Goal: Transaction & Acquisition: Obtain resource

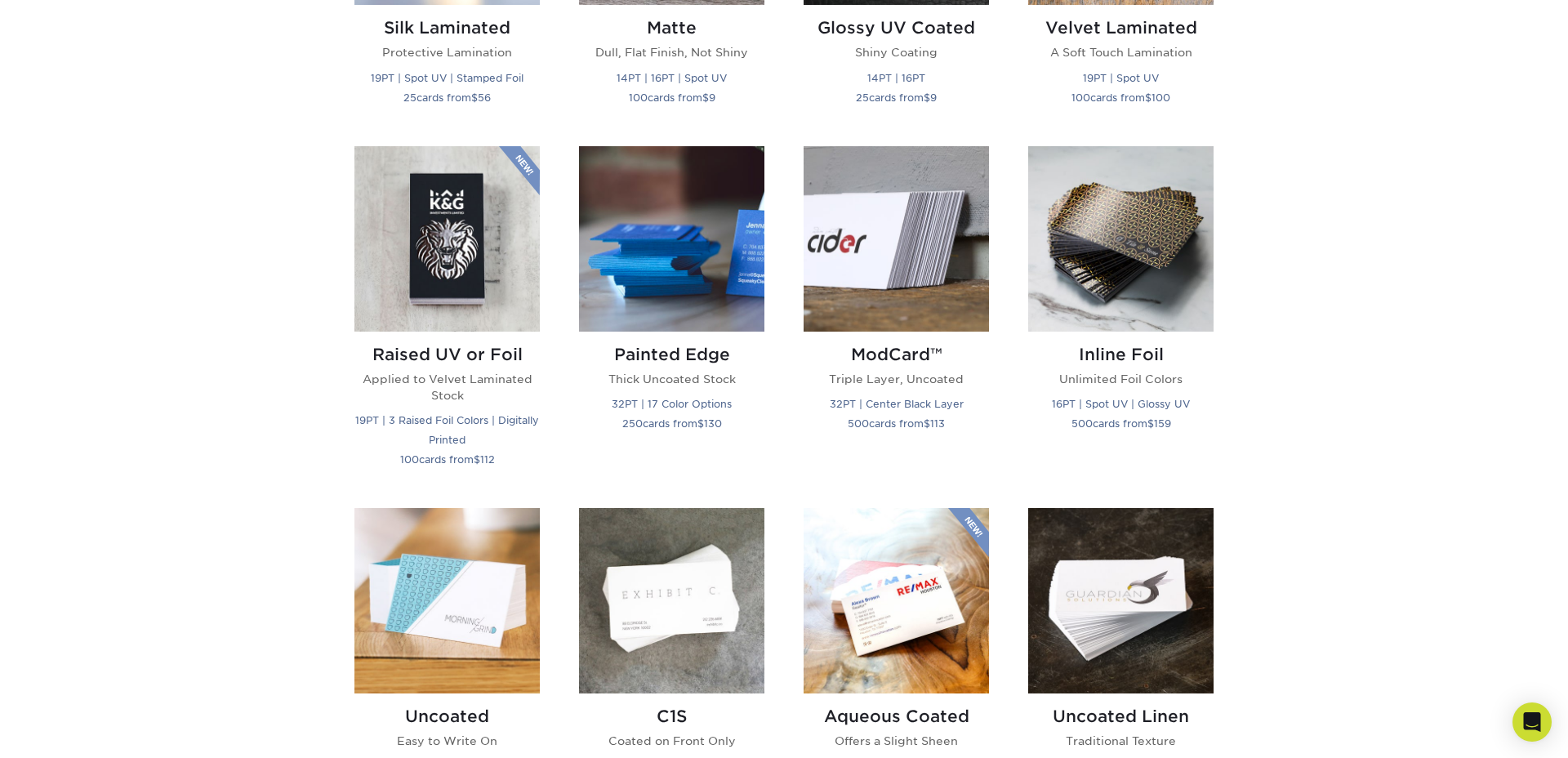
scroll to position [1009, 0]
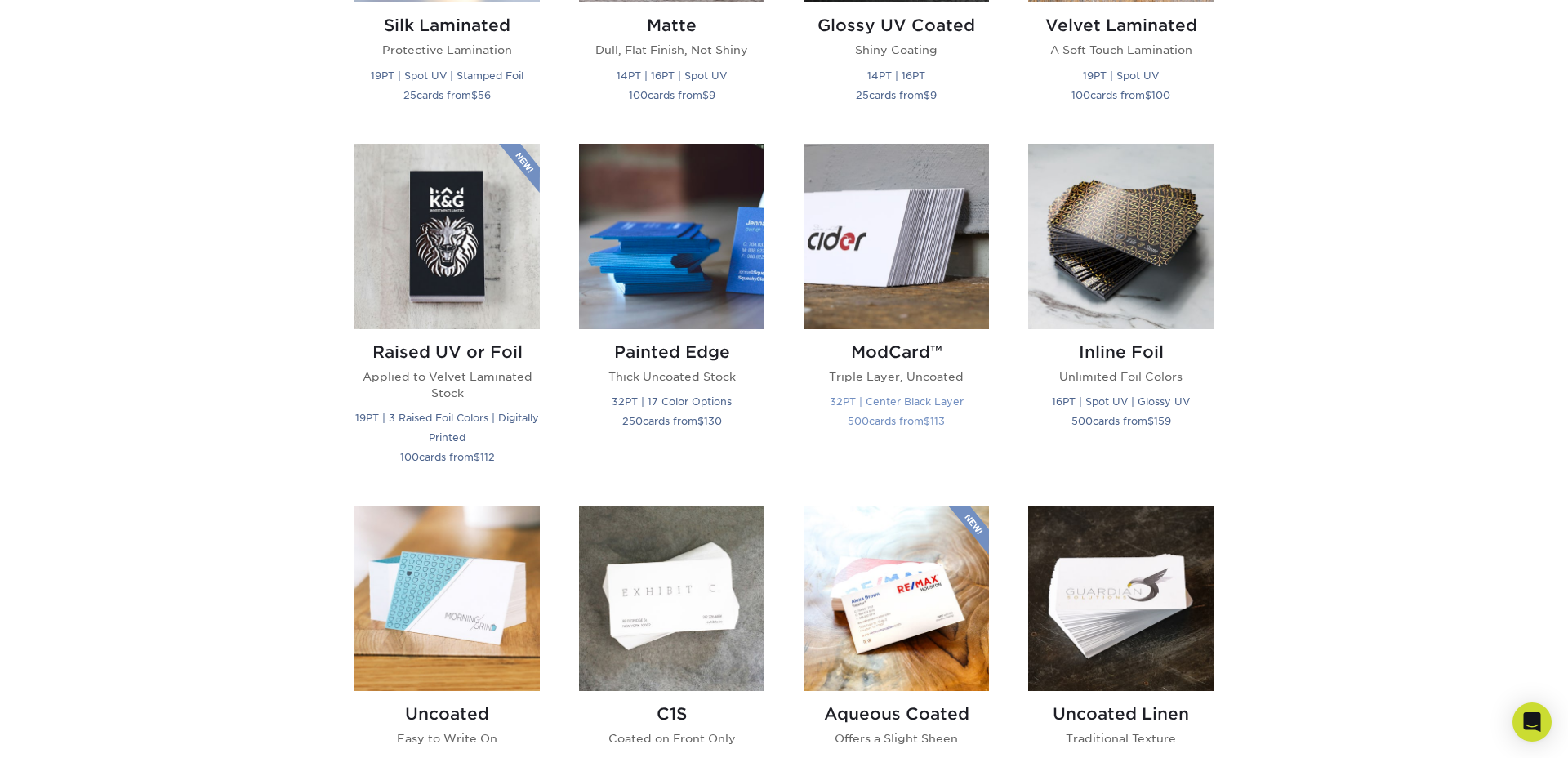
click at [921, 275] on img at bounding box center [896, 236] width 185 height 185
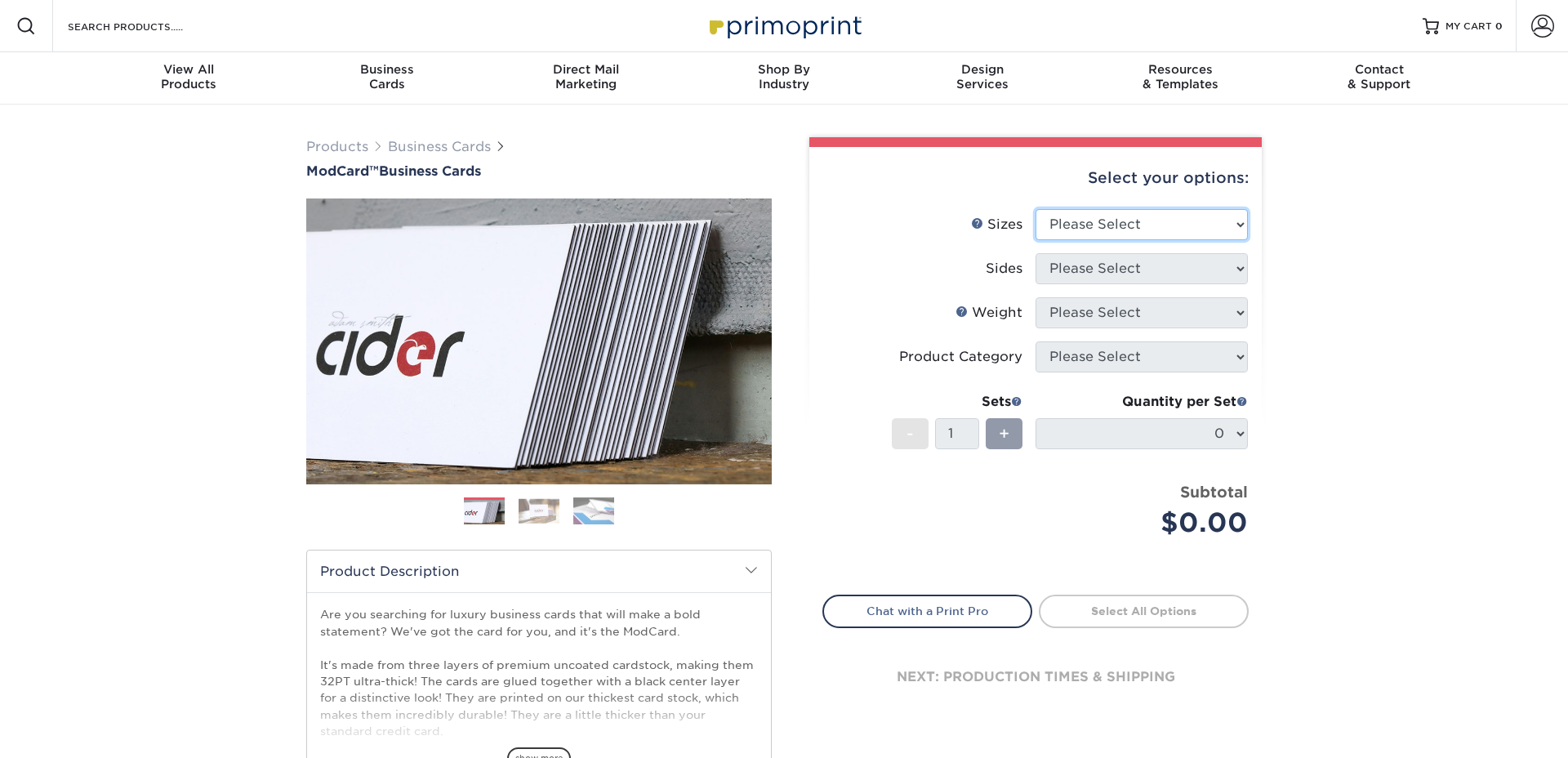
click at [1157, 232] on select "Please Select 1.5" x 3.5" - Mini 1.75" x 3.5" - Mini 2" x 2" - Square 2" x 3" -…" at bounding box center [1142, 224] width 212 height 31
select select "2.00x3.50"
click at [1035, 209] on select "Please Select 1.5" x 3.5" - Mini 1.75" x 3.5" - Mini 2" x 2" - Square 2" x 3" -…" at bounding box center [1142, 224] width 212 height 31
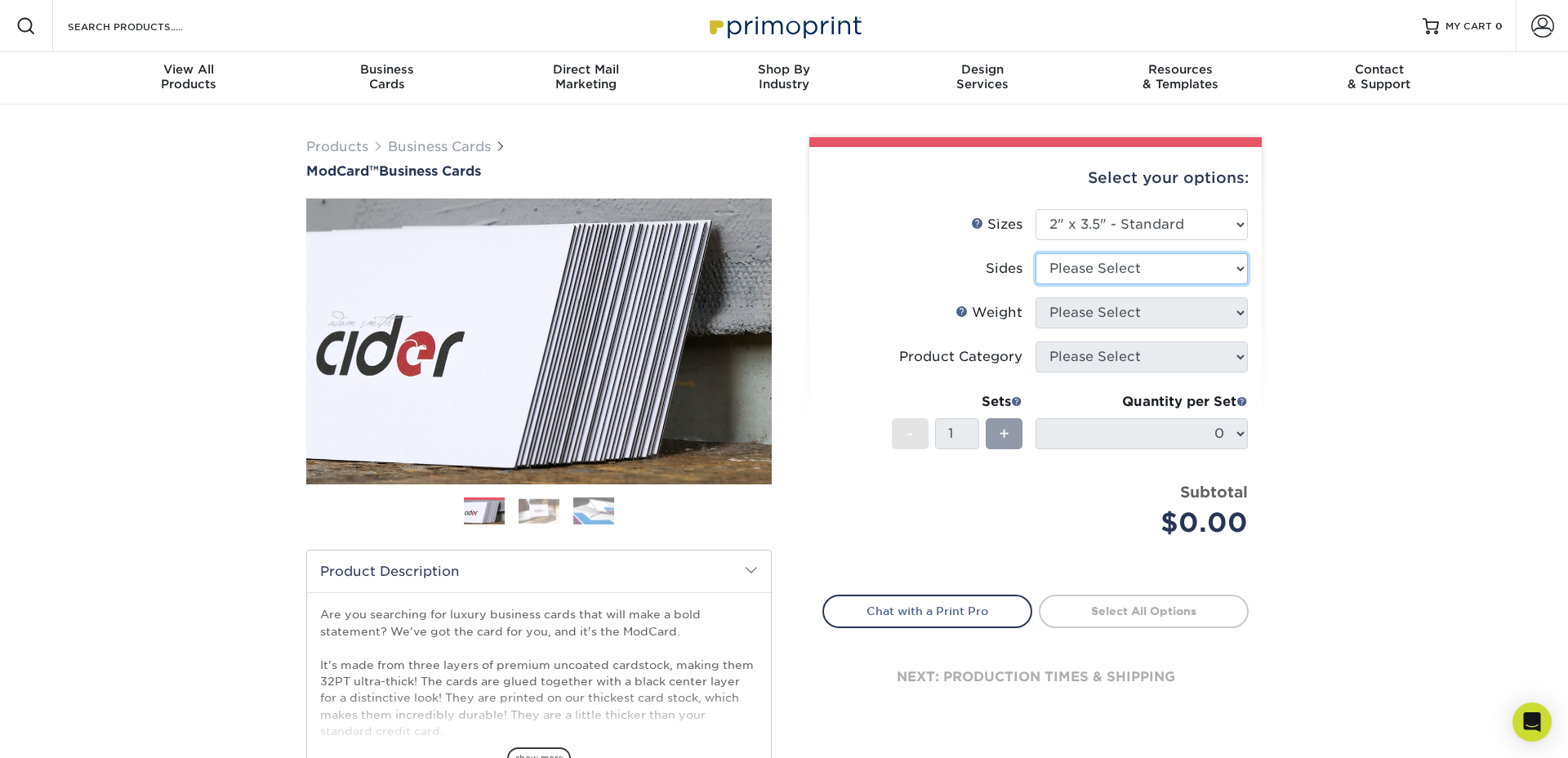
click at [1125, 271] on select "Please Select Print Both Sides Print Front Only" at bounding box center [1142, 269] width 212 height 31
select select "13abbda7-1d64-4f25-8bb2-c179b224825d"
click at [1035, 253] on select "Please Select Print Both Sides Print Front Only" at bounding box center [1142, 269] width 212 height 31
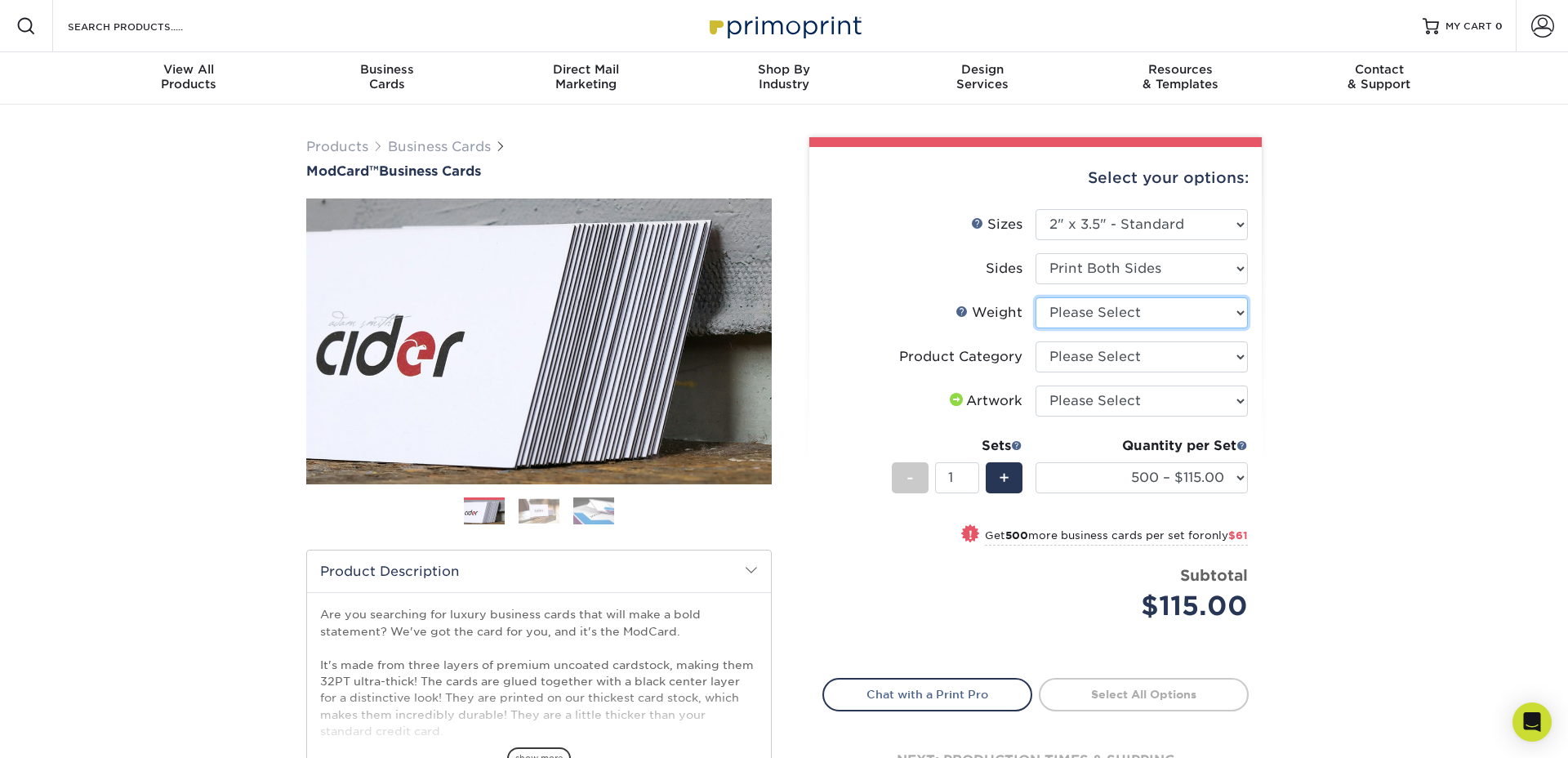
click at [1114, 313] on select "Please Select 32PTUCBLK" at bounding box center [1142, 313] width 212 height 31
select select "32PTUCBLK"
click at [1035, 298] on select "Please Select 32PTUCBLK" at bounding box center [1142, 313] width 212 height 31
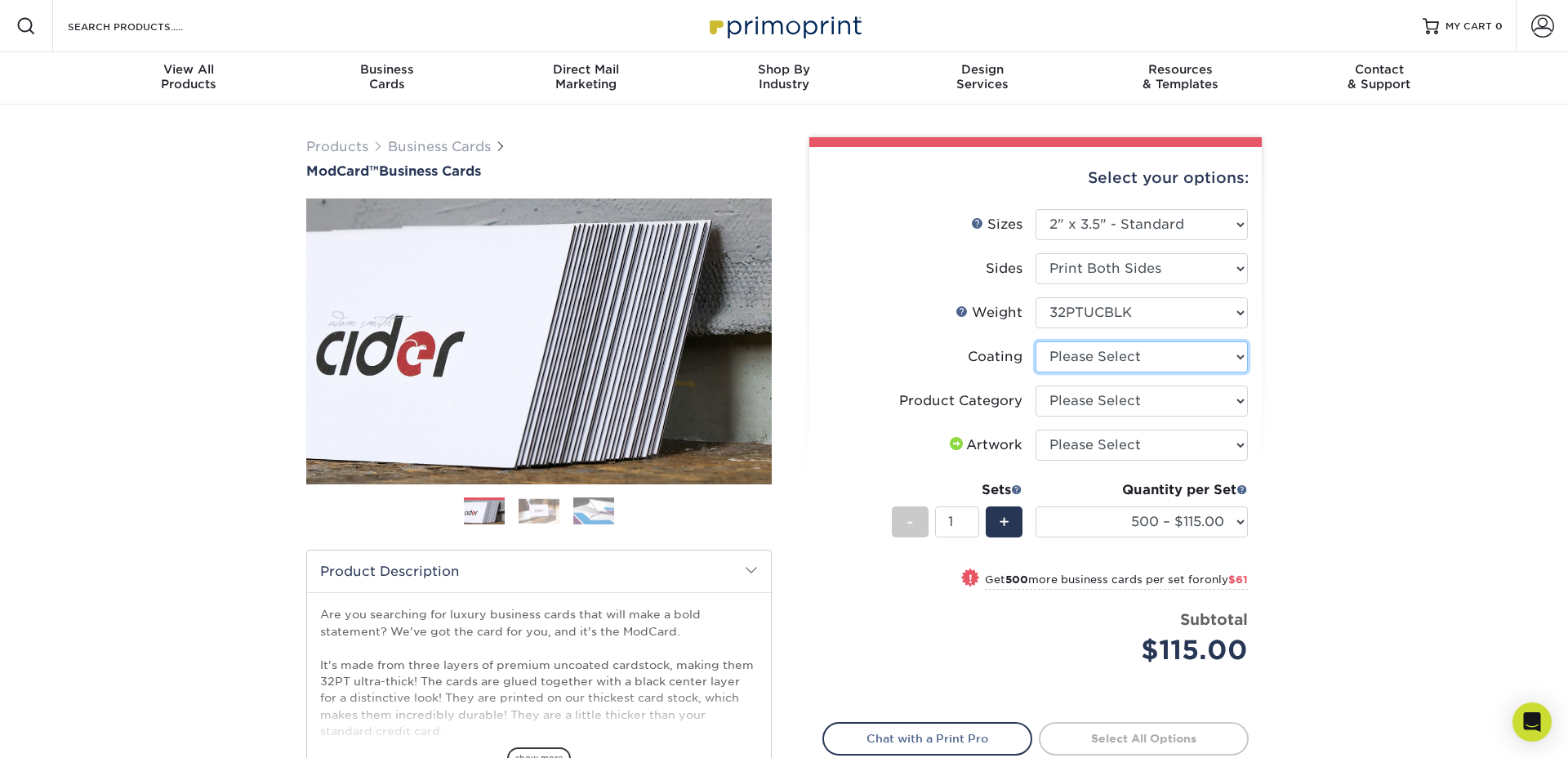
click at [1116, 359] on select at bounding box center [1142, 357] width 212 height 31
select select "3e7618de-abca-4bda-9f97-8b9129e913d8"
click at [1035, 341] on select at bounding box center [1142, 357] width 212 height 31
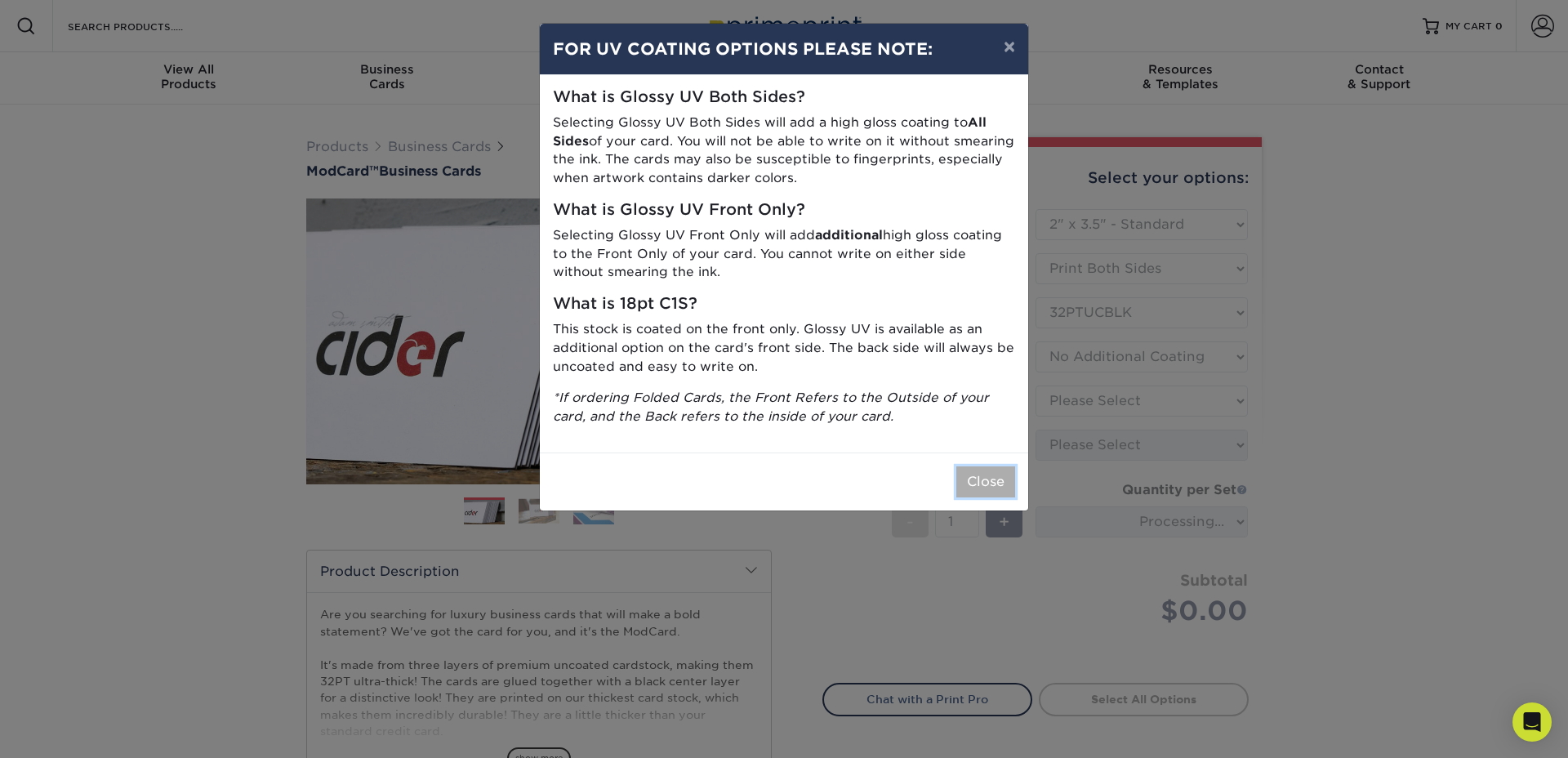
click at [1007, 477] on button "Close" at bounding box center [985, 482] width 59 height 31
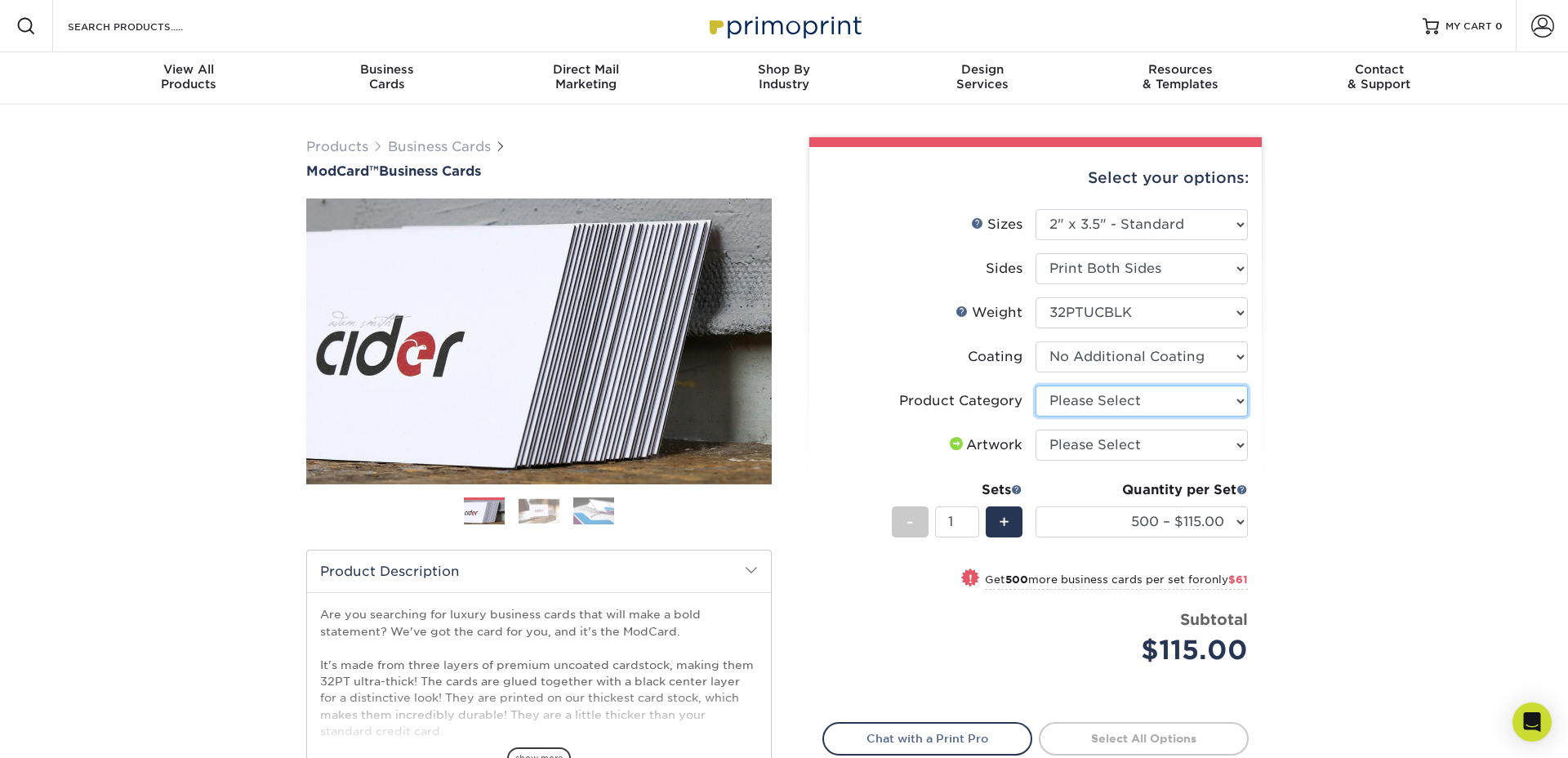
click at [1116, 403] on select "Please Select Business Cards" at bounding box center [1142, 401] width 212 height 31
select select "3b5148f1-0588-4f88-a218-97bcfdce65c1"
click at [1035, 386] on select "Please Select Business Cards" at bounding box center [1142, 401] width 212 height 31
click at [1112, 456] on select "Please Select I will upload files I need a design - $100" at bounding box center [1142, 445] width 212 height 31
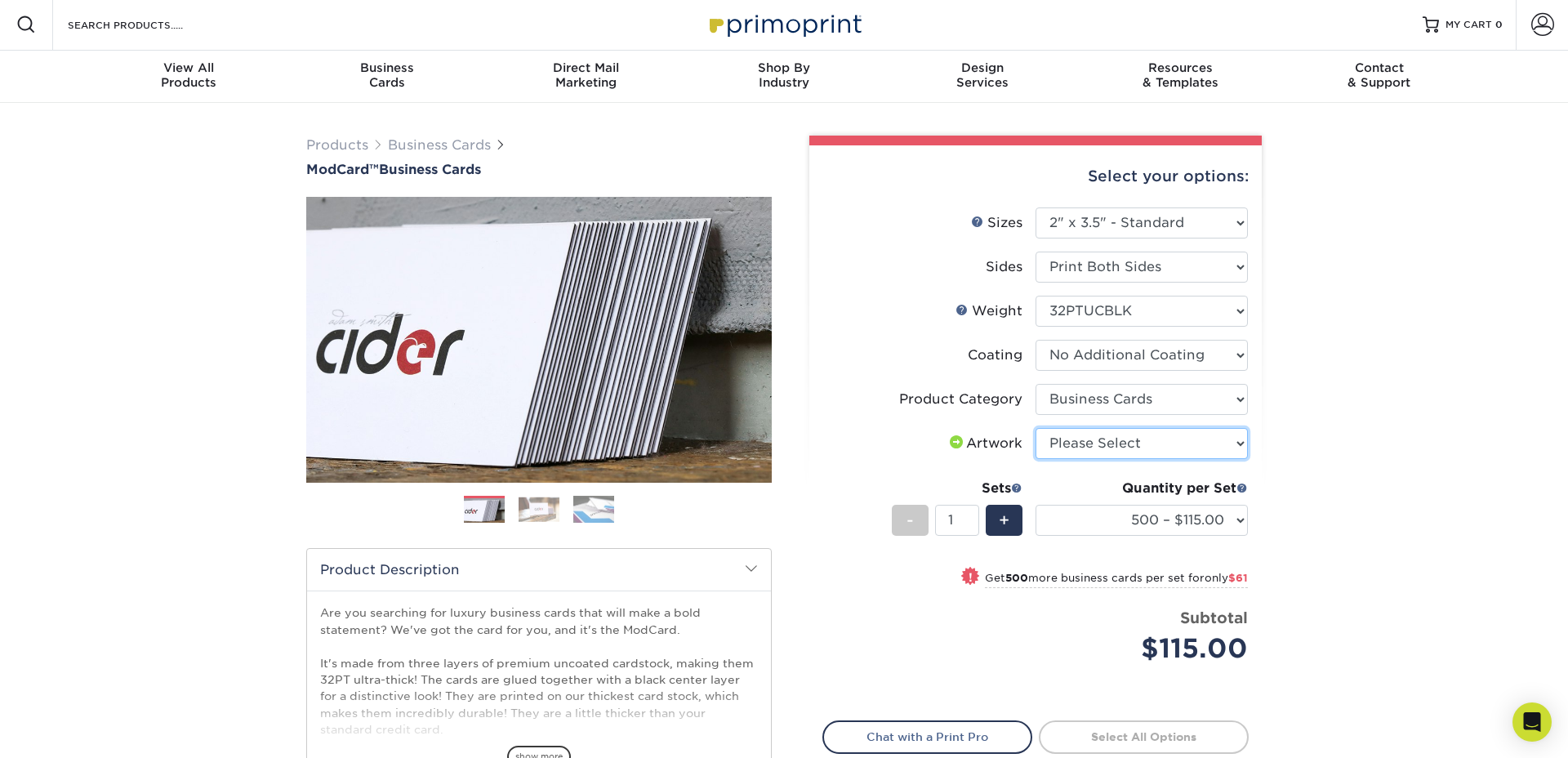
select select "upload"
click at [1035, 428] on select "Please Select I will upload files I need a design - $100" at bounding box center [1142, 443] width 212 height 31
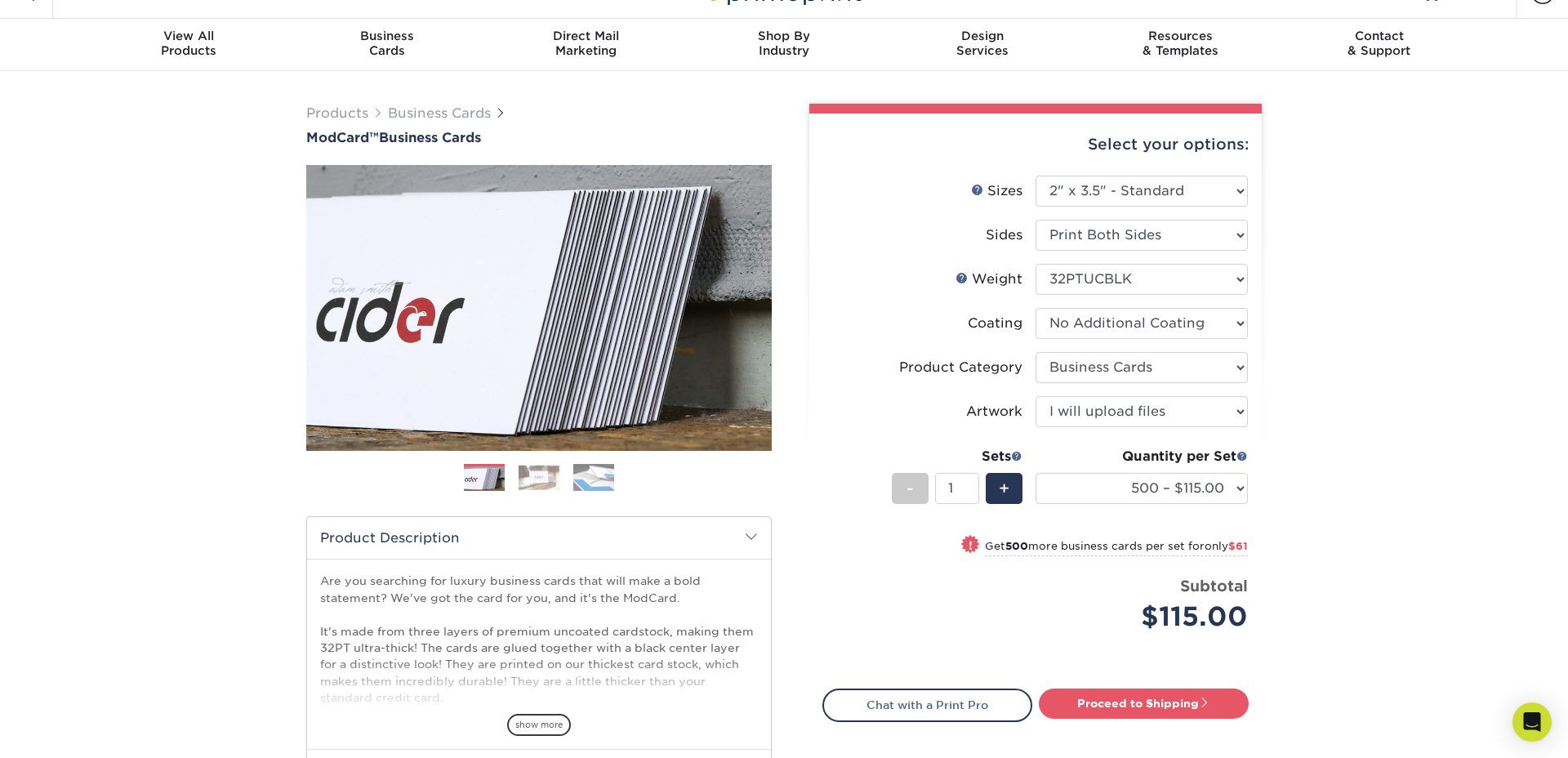
click at [1311, 225] on div "Products Business Cards ModCard™ Business Cards Previous Next" at bounding box center [784, 507] width 1568 height 872
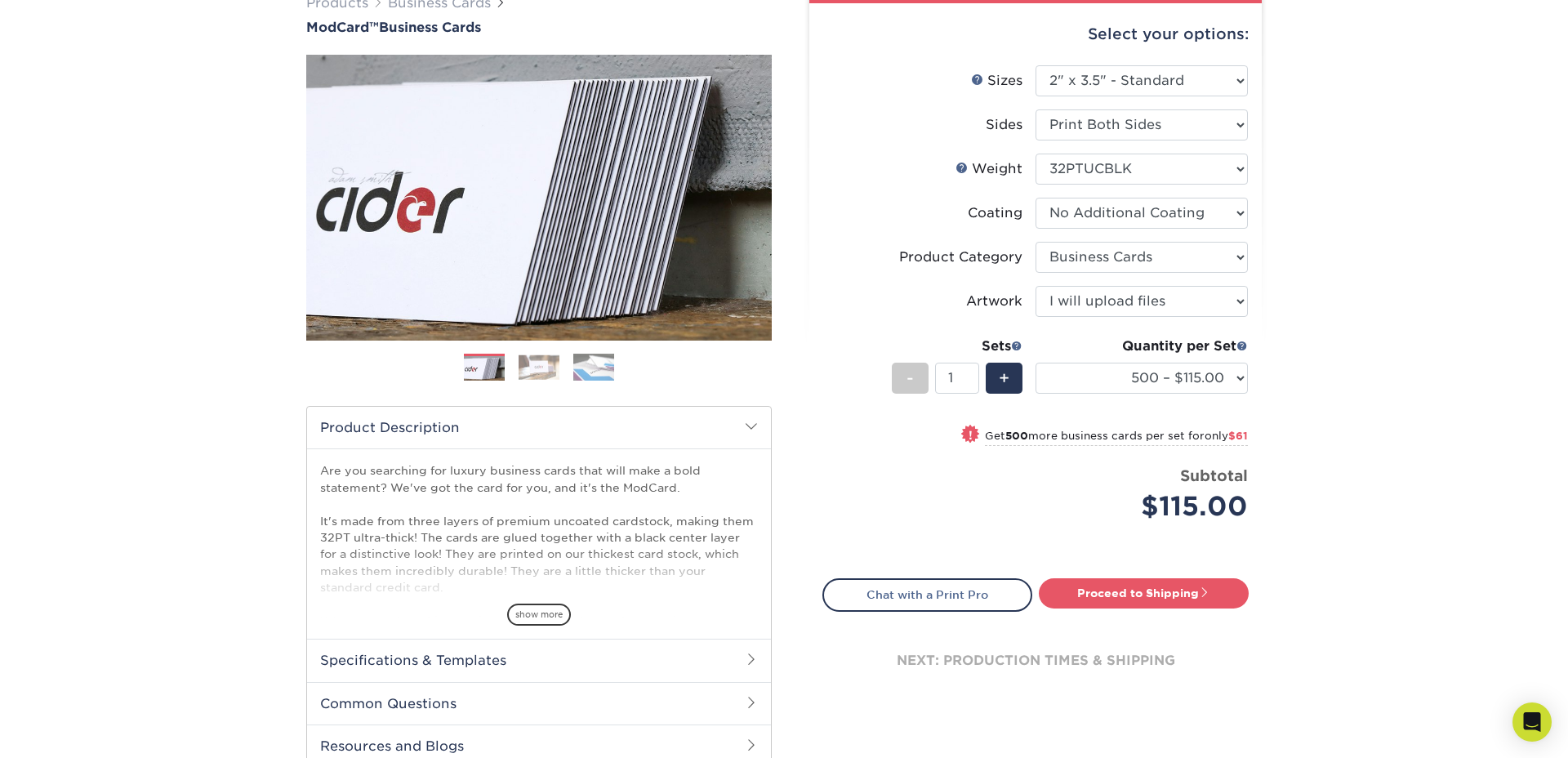
scroll to position [153, 0]
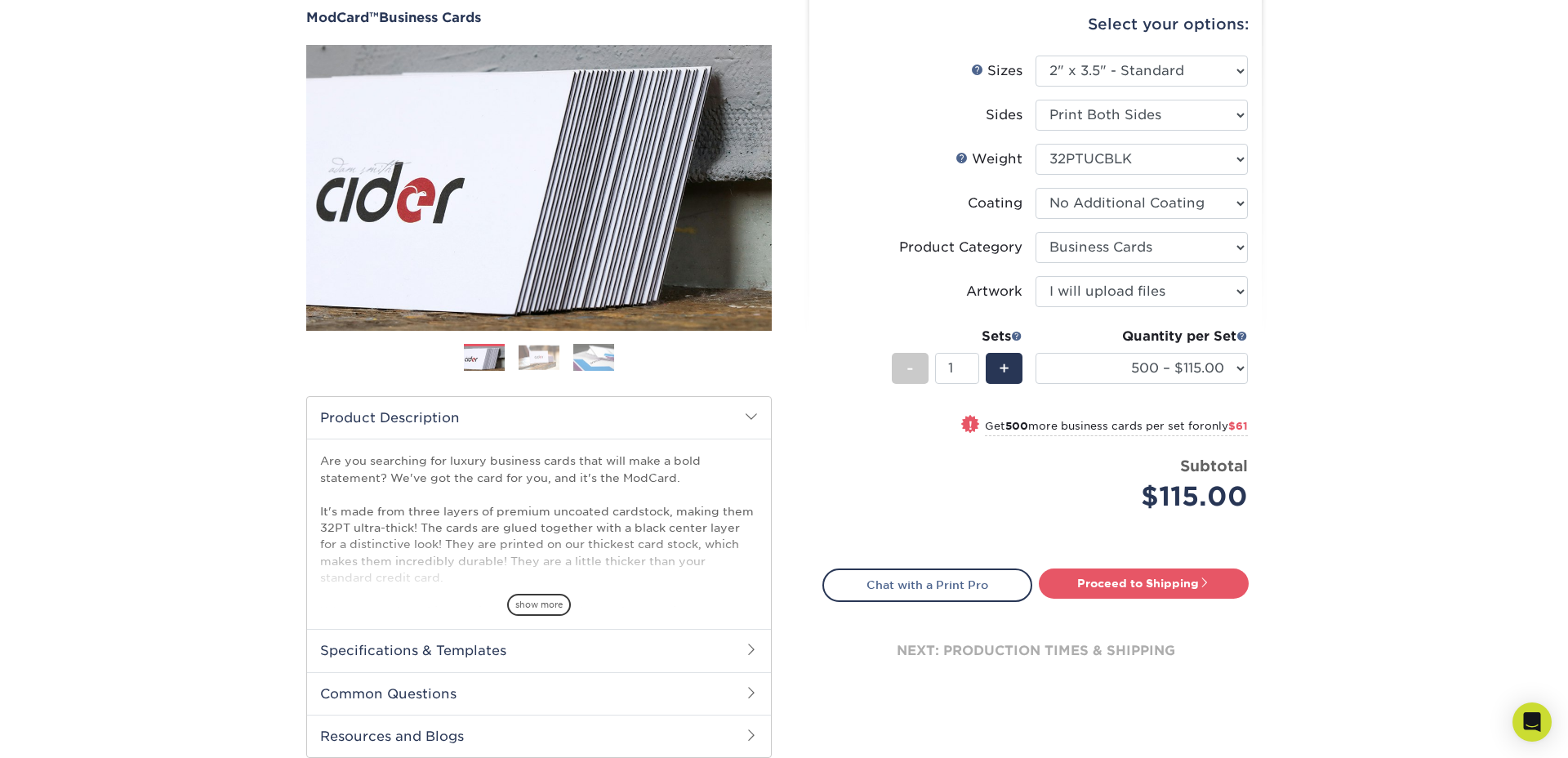
click at [1298, 256] on div "Products Business Cards ModCard™ Business Cards Previous Next" at bounding box center [784, 387] width 1568 height 872
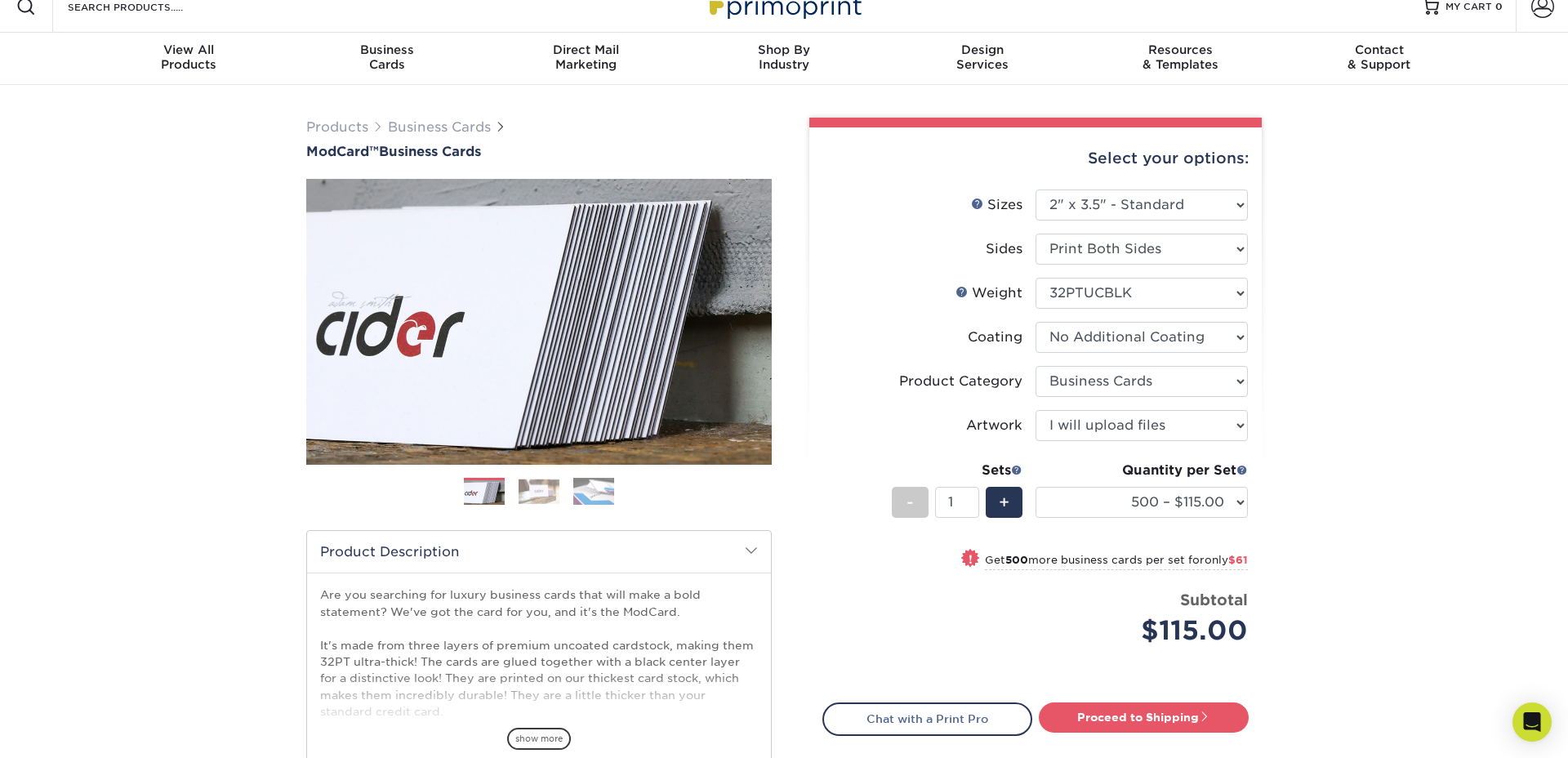
scroll to position [0, 0]
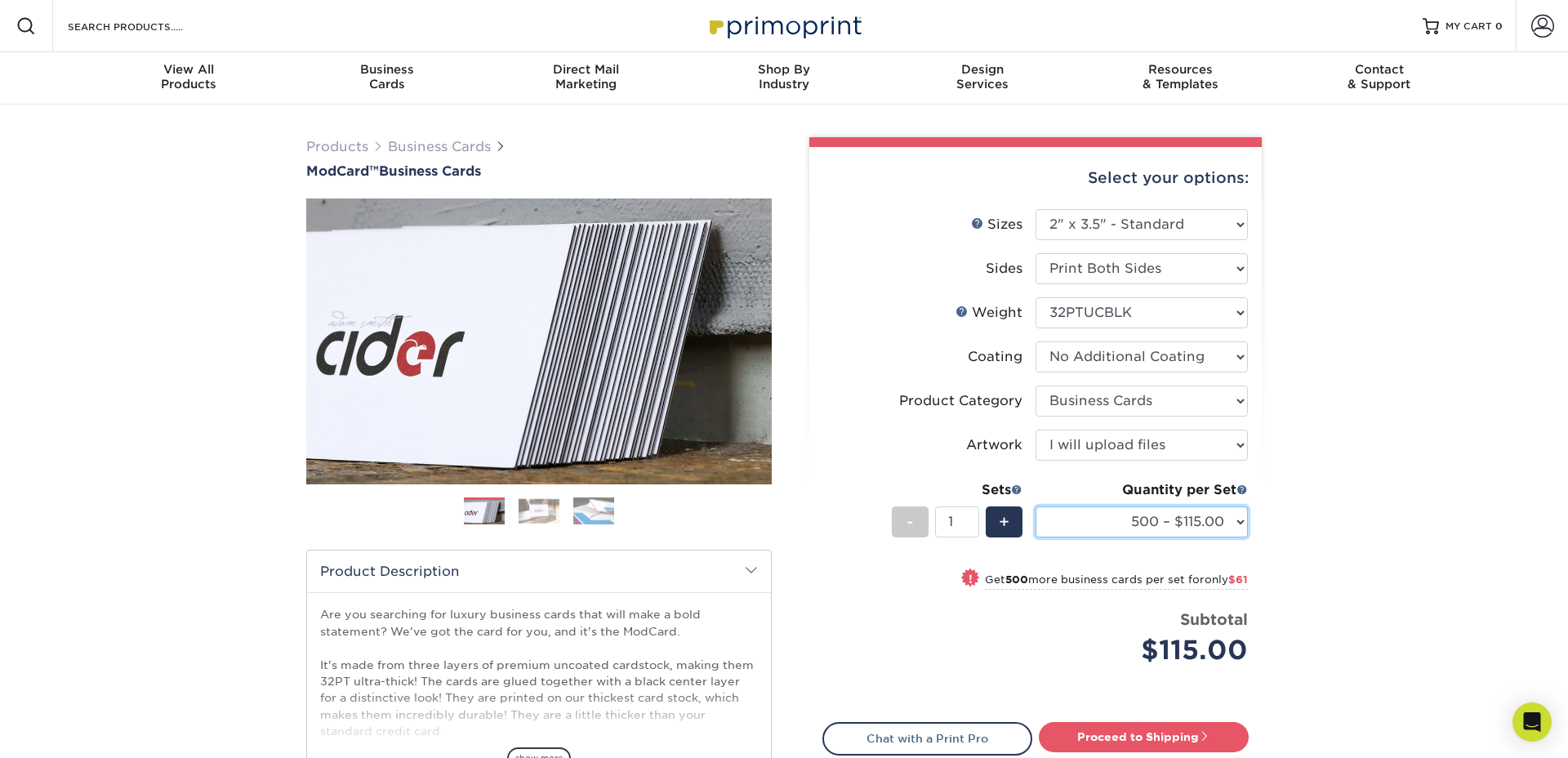
click at [1191, 517] on select "500 – $115.00 1000 – $176.00" at bounding box center [1142, 522] width 212 height 31
click at [1344, 502] on div "Products Business Cards ModCard™ Business Cards Previous Next" at bounding box center [784, 540] width 1568 height 872
click at [1234, 517] on select "500 – $115.00 1000 – $176.00" at bounding box center [1142, 522] width 212 height 31
click at [1298, 510] on div "Products Business Cards ModCard™ Business Cards Previous Next" at bounding box center [784, 540] width 1568 height 872
click at [1230, 521] on select "500 – $115.00 1000 – $176.00" at bounding box center [1142, 522] width 212 height 31
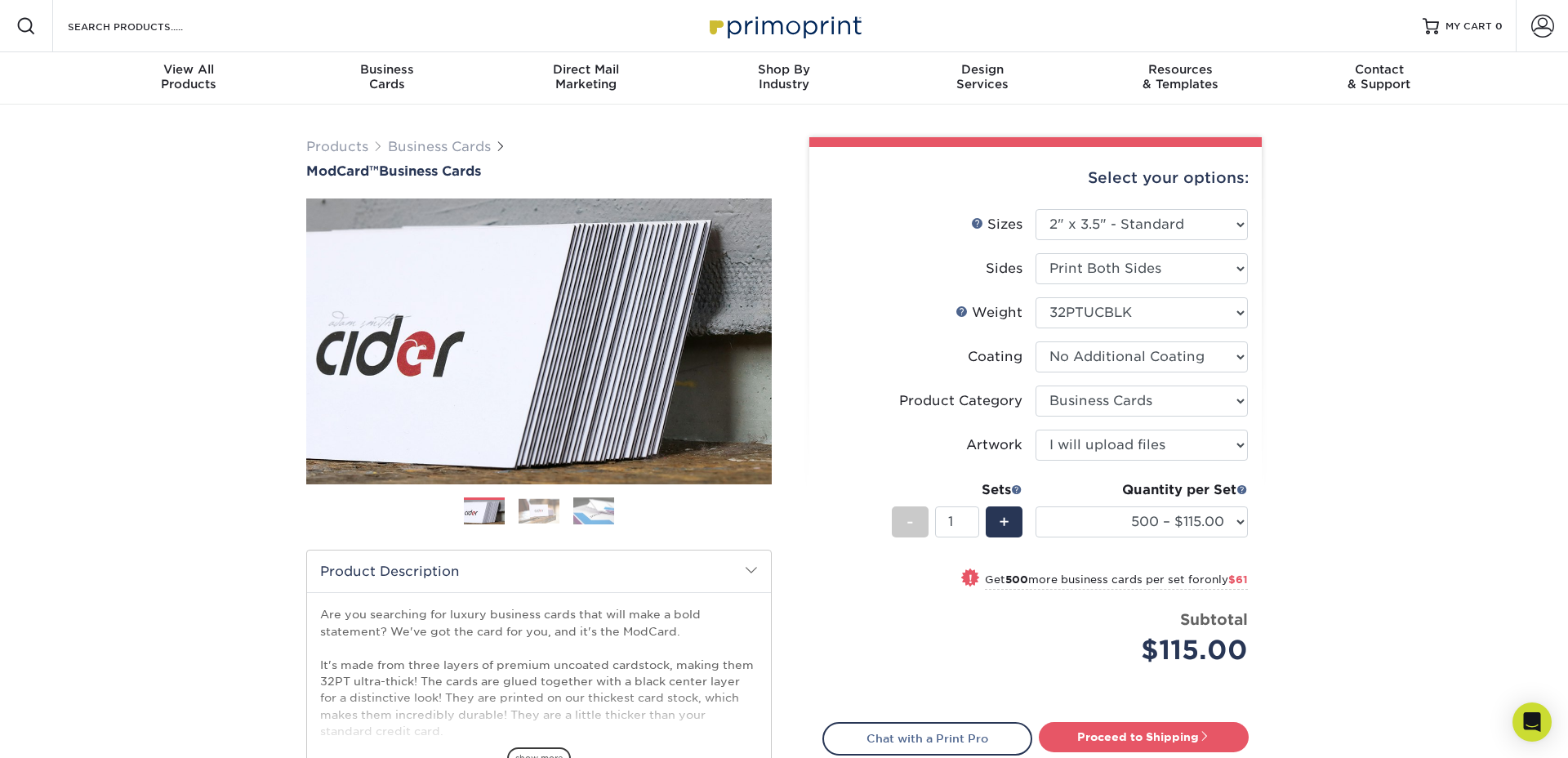
click at [1302, 510] on div "Products Business Cards ModCard™ Business Cards Previous Next" at bounding box center [784, 540] width 1568 height 872
click at [1443, 282] on div "Products Business Cards ModCard™ Business Cards Previous Next" at bounding box center [784, 540] width 1568 height 872
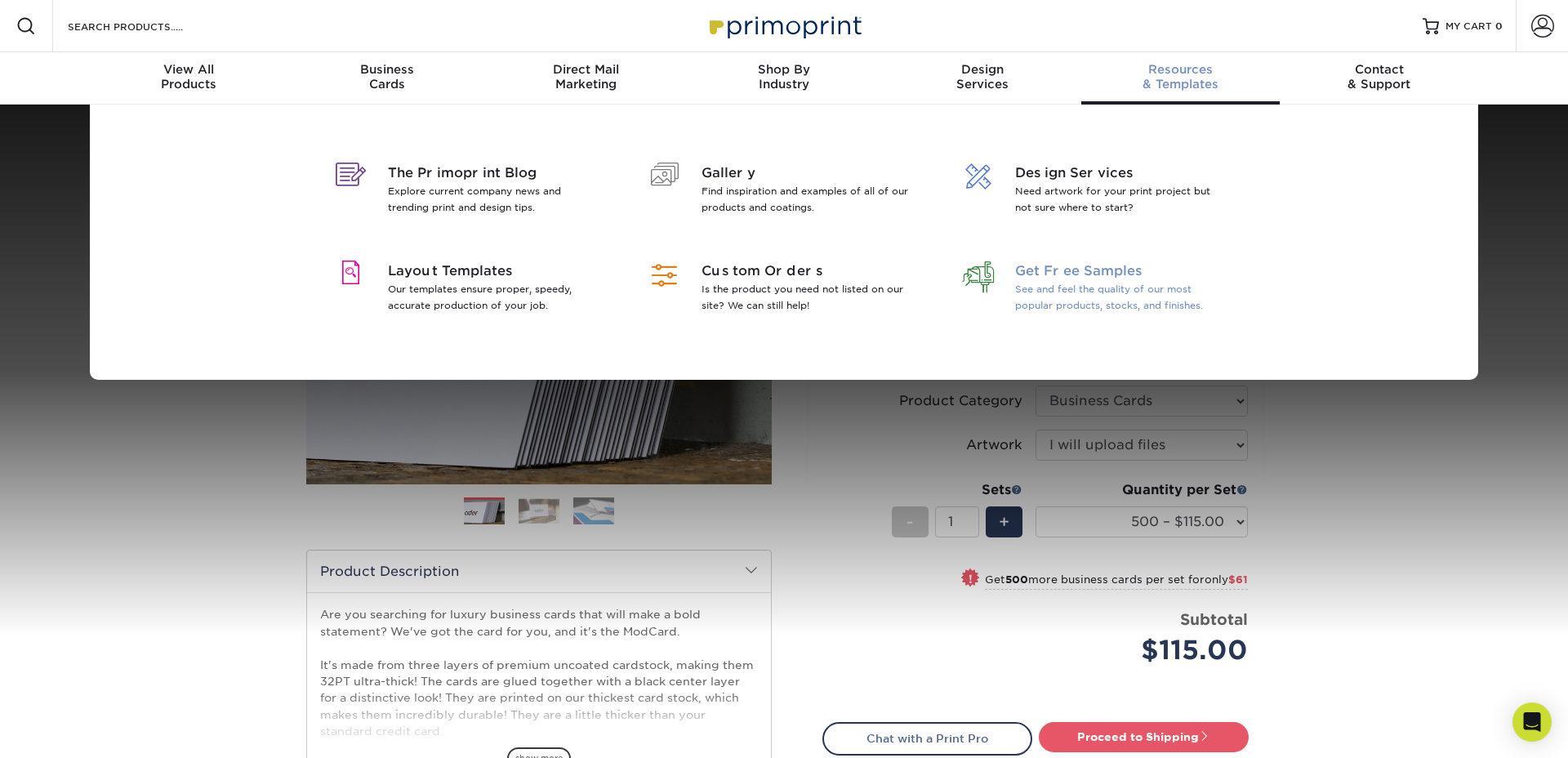
click at [1061, 290] on p "See and feel the quality of our most popular products, stocks, and finishes." at bounding box center [1120, 298] width 211 height 33
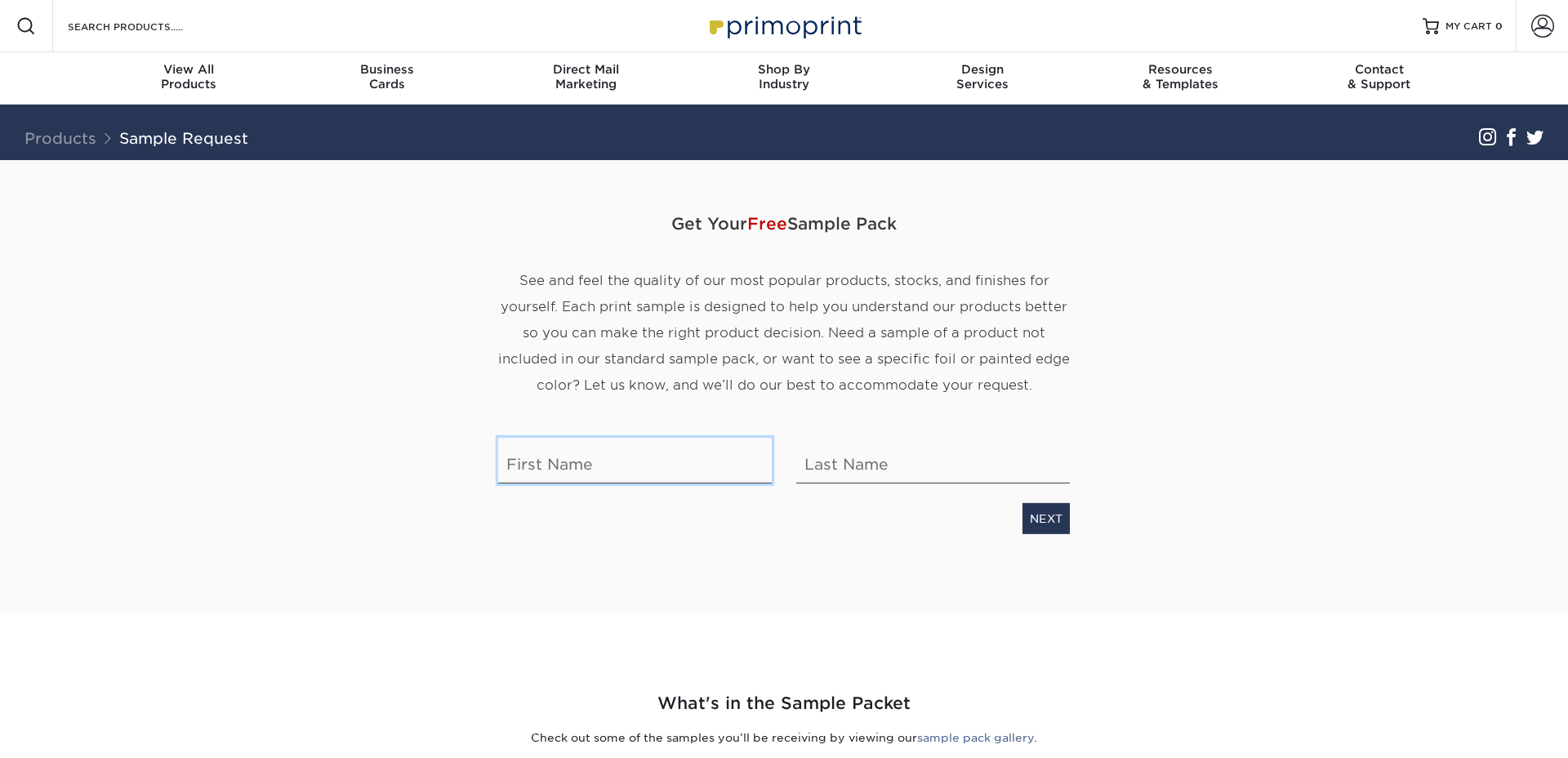
click at [612, 452] on input "text" at bounding box center [634, 460] width 273 height 45
type input "Morgan"
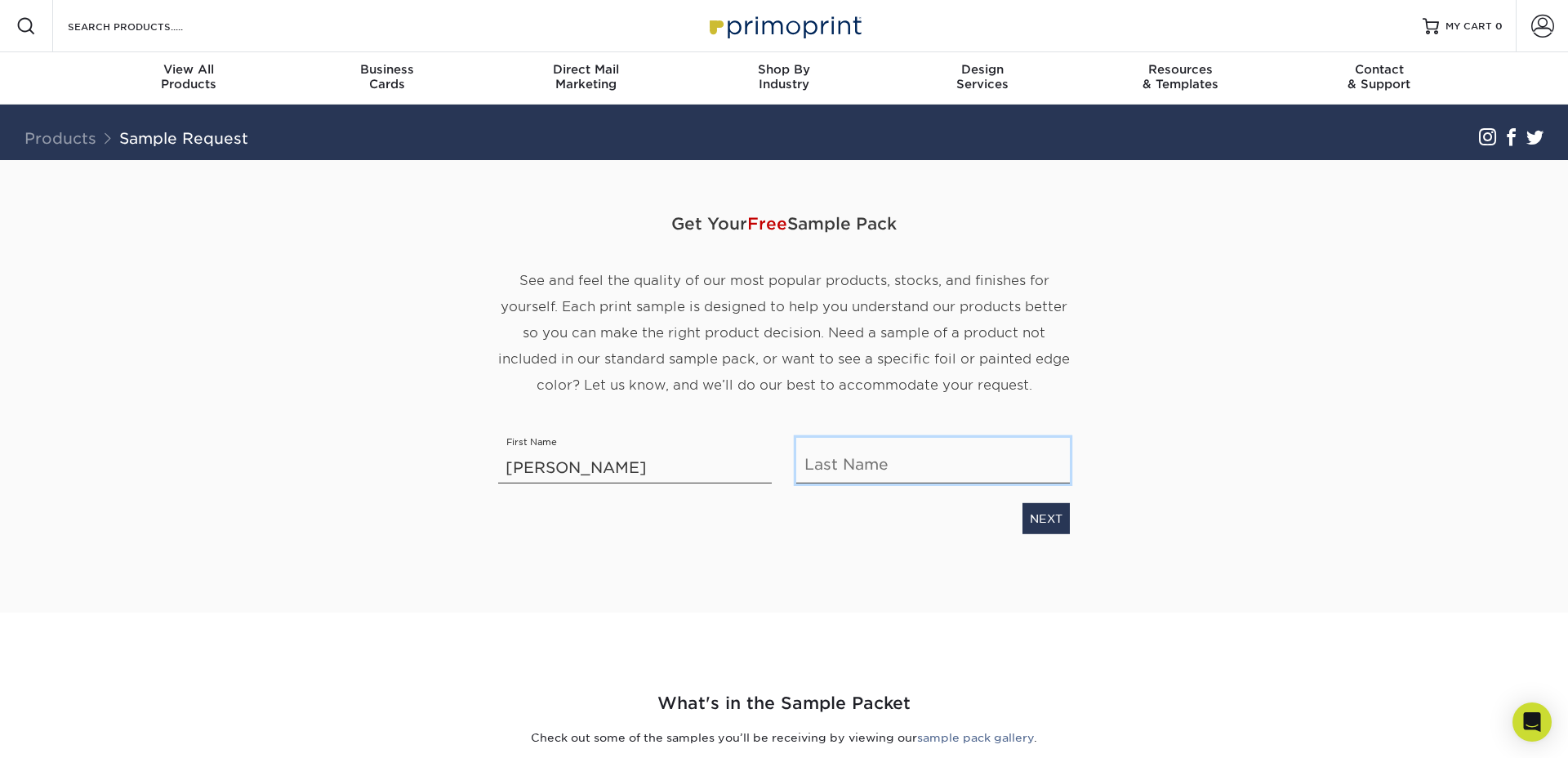
type input "Frederick"
click at [1032, 515] on link "NEXT" at bounding box center [1046, 518] width 47 height 31
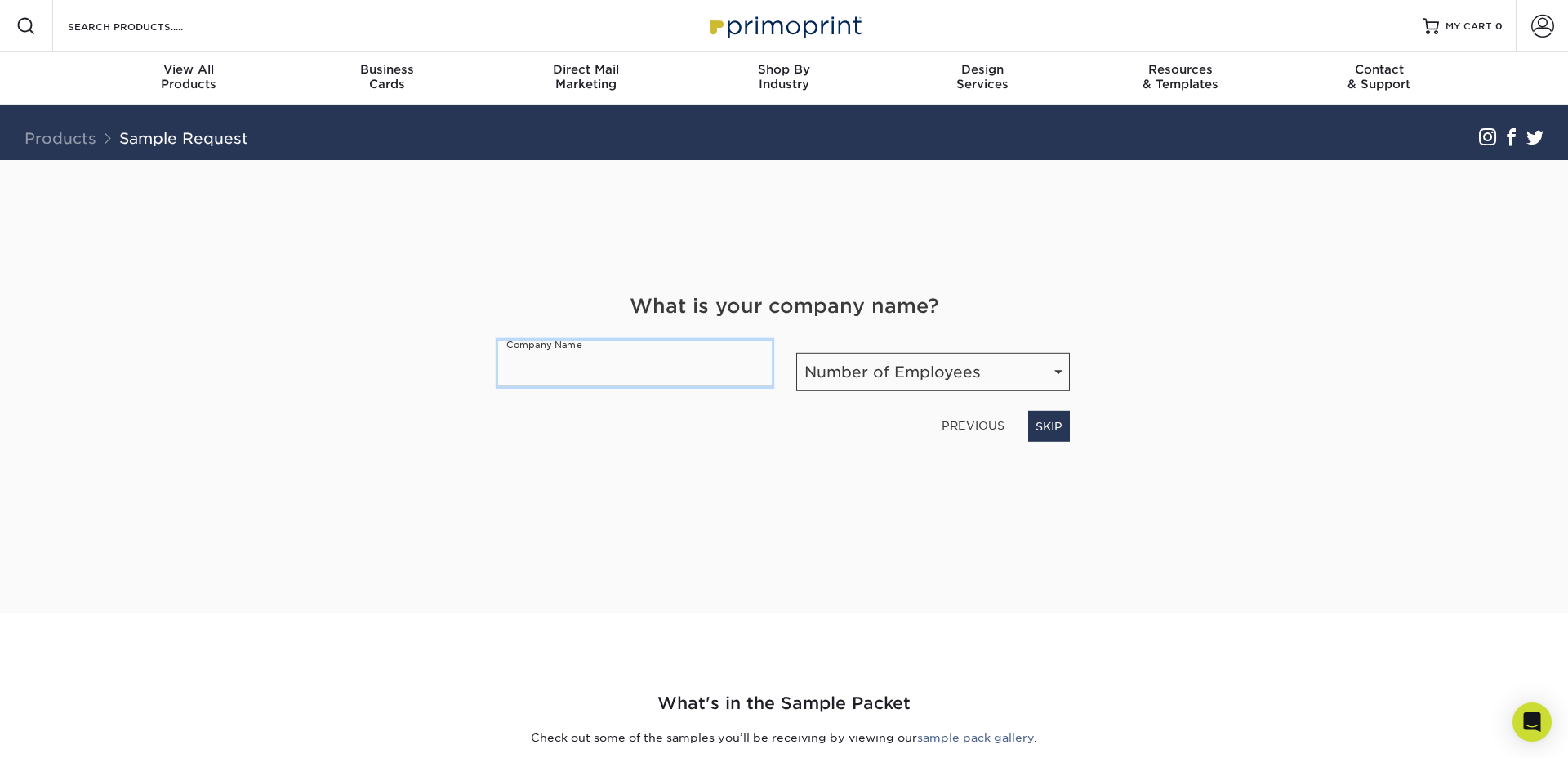
click at [593, 366] on input "text" at bounding box center [634, 363] width 273 height 45
type input "The Ideal Electric Co"
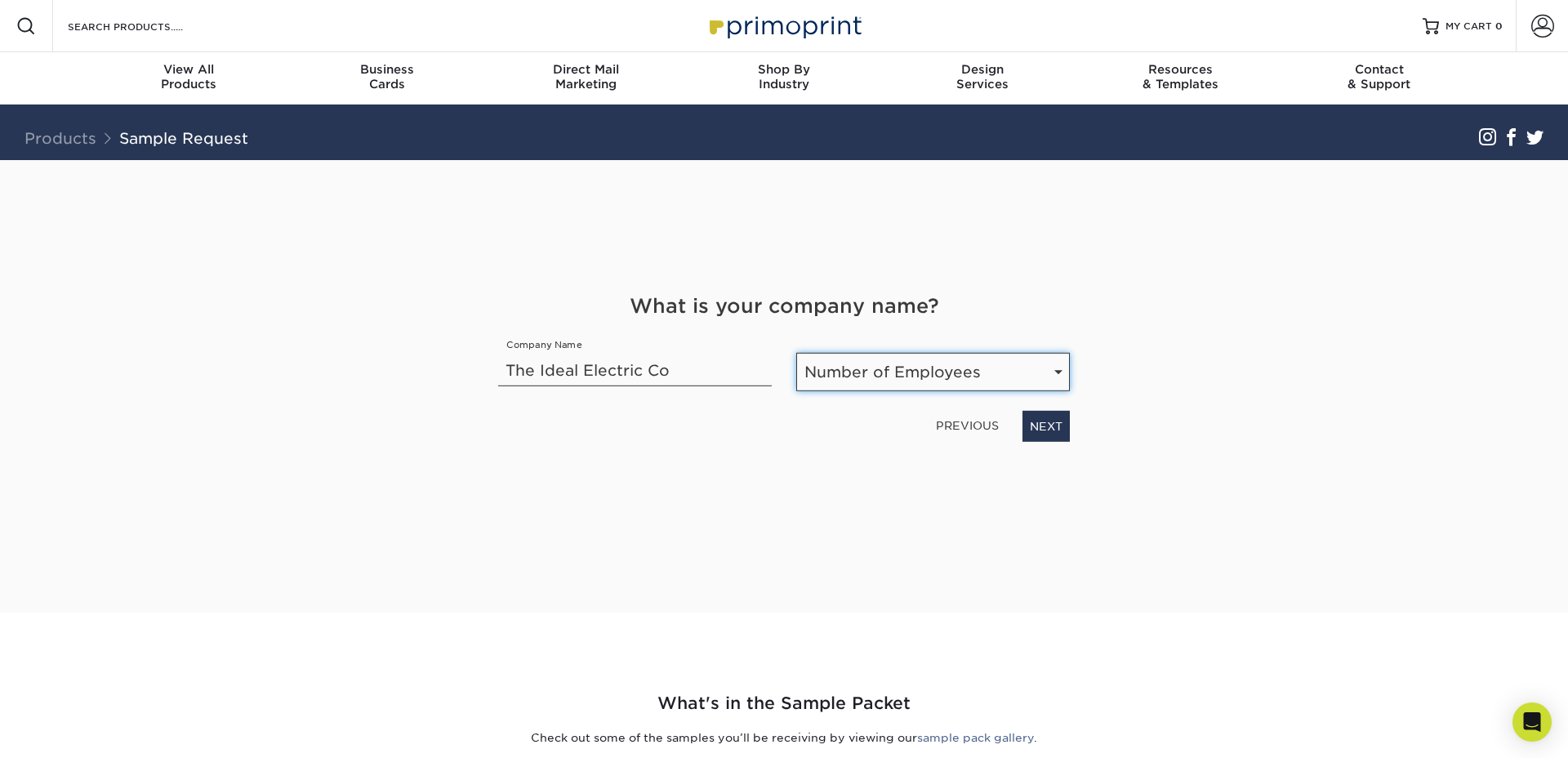
click at [961, 379] on select "Number of Employees Self-employed 1-10 employees 11-50 employees 51-200 employe…" at bounding box center [932, 372] width 273 height 38
select select "51-200"
click at [796, 353] on select "Number of Employees Self-employed 1-10 employees 11-50 employees 51-200 employe…" at bounding box center [932, 372] width 273 height 38
click at [1034, 429] on link "NEXT" at bounding box center [1046, 427] width 47 height 31
click at [670, 364] on select "Select Occupation Agency Automotive Blogger Cleaning Services Construction Educ…" at bounding box center [784, 372] width 572 height 38
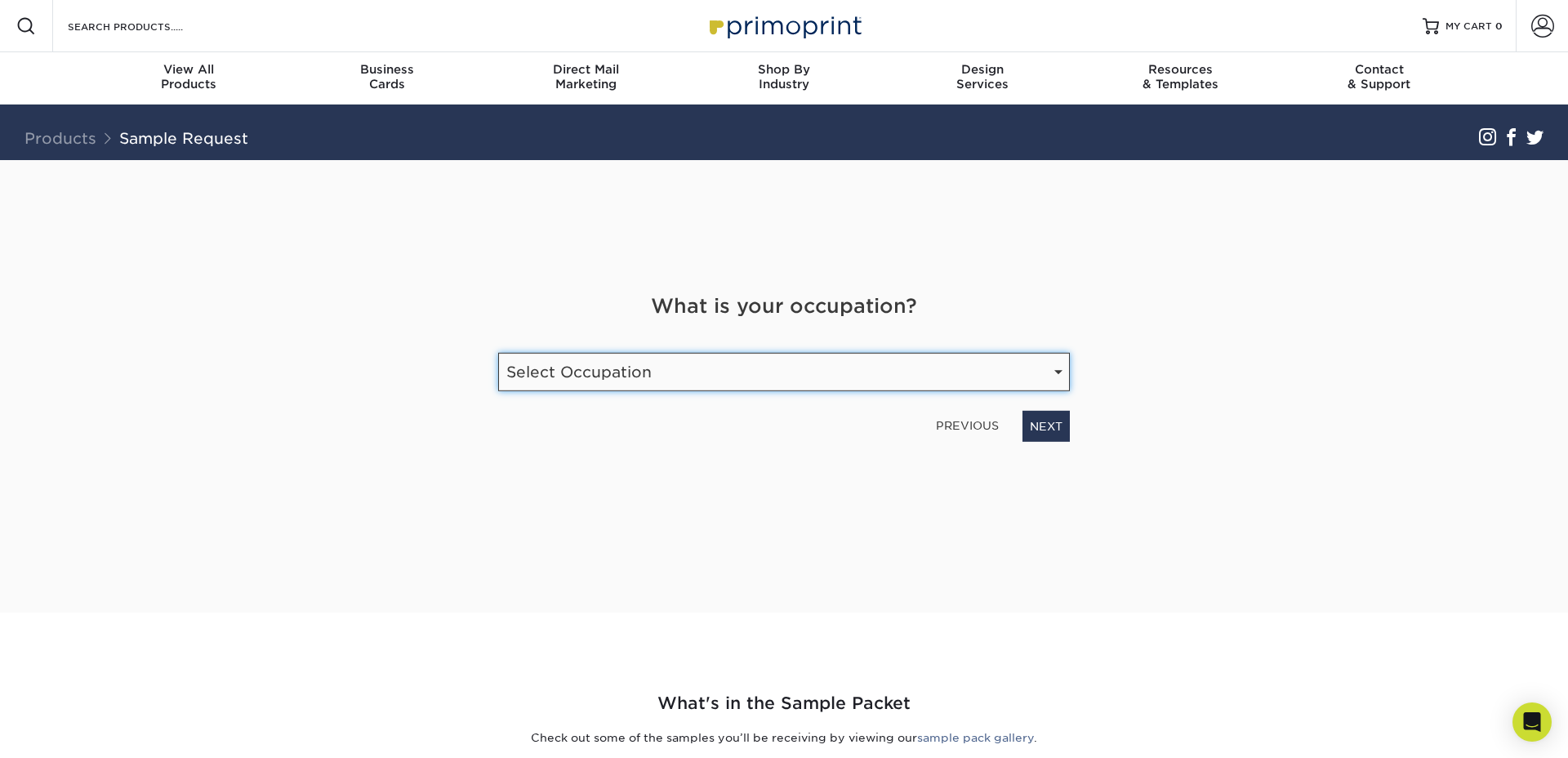
select select "Marketing"
click at [498, 353] on select "Select Occupation Agency Automotive Blogger Cleaning Services Construction Educ…" at bounding box center [784, 372] width 572 height 38
click at [1077, 430] on div "PREVIOUS NEXT" at bounding box center [783, 422] width 596 height 37
click at [1043, 433] on link "NEXT" at bounding box center [1046, 427] width 47 height 31
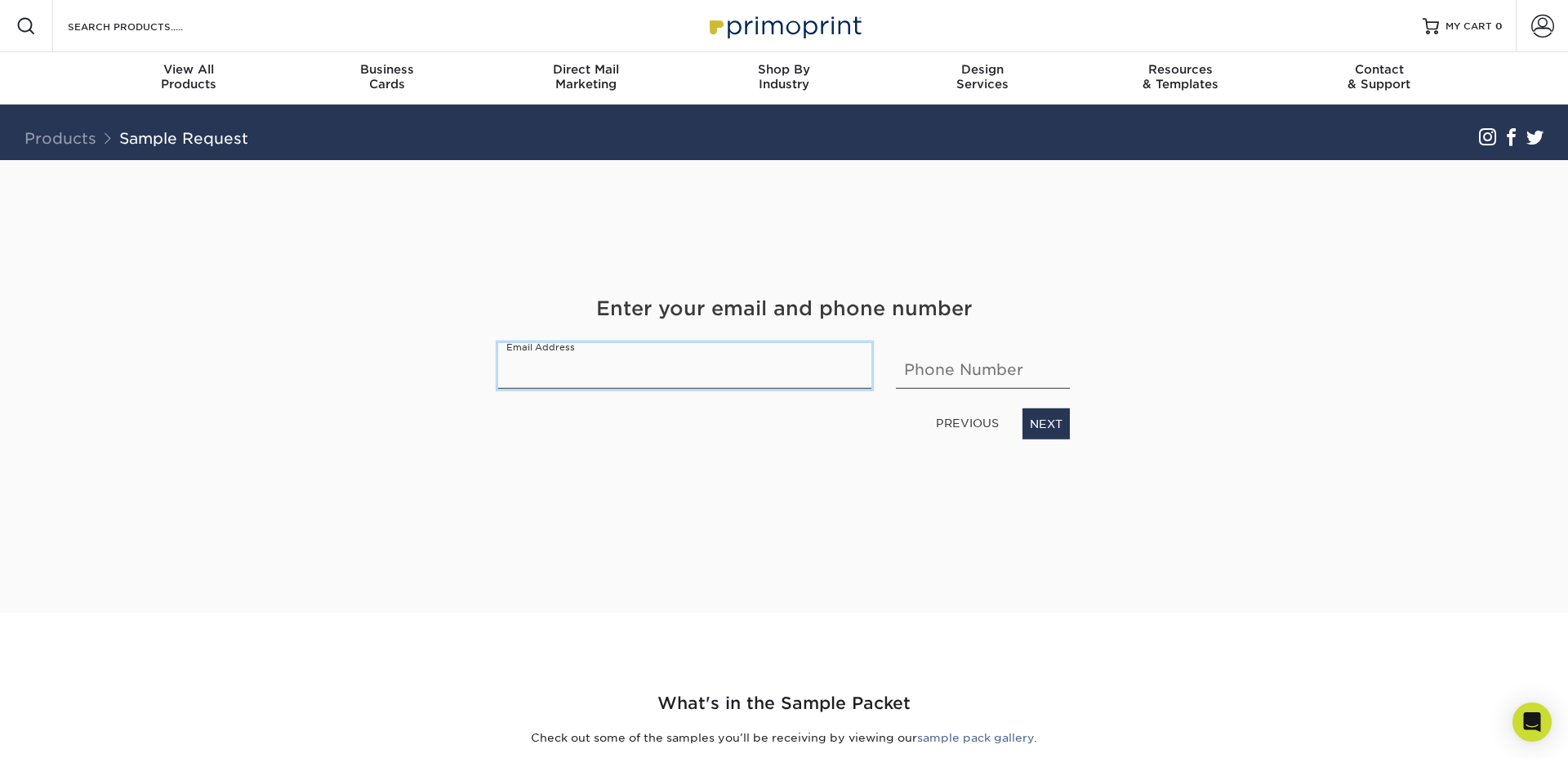
click at [592, 379] on input "email" at bounding box center [684, 366] width 373 height 45
type input "[PERSON_NAME][EMAIL_ADDRESS][PERSON_NAME][DOMAIN_NAME]"
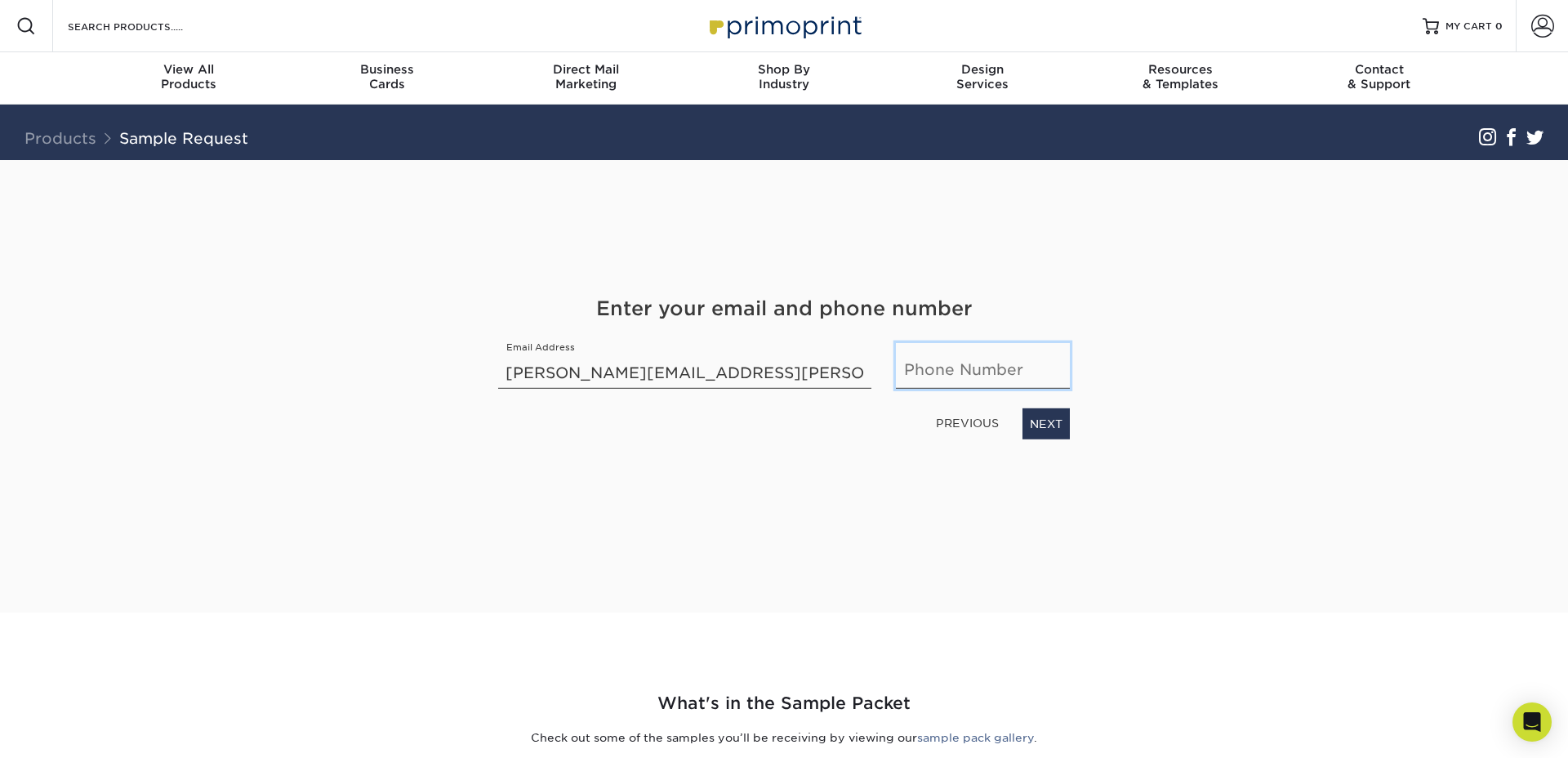
type input "4195203302"
drag, startPoint x: 1007, startPoint y: 375, endPoint x: 931, endPoint y: 371, distance: 76.1
click at [931, 371] on input "4195203302" at bounding box center [983, 366] width 174 height 45
click at [903, 430] on div "PREVIOUS NEXT" at bounding box center [783, 420] width 596 height 37
click at [1047, 418] on link "NEXT" at bounding box center [1046, 424] width 47 height 31
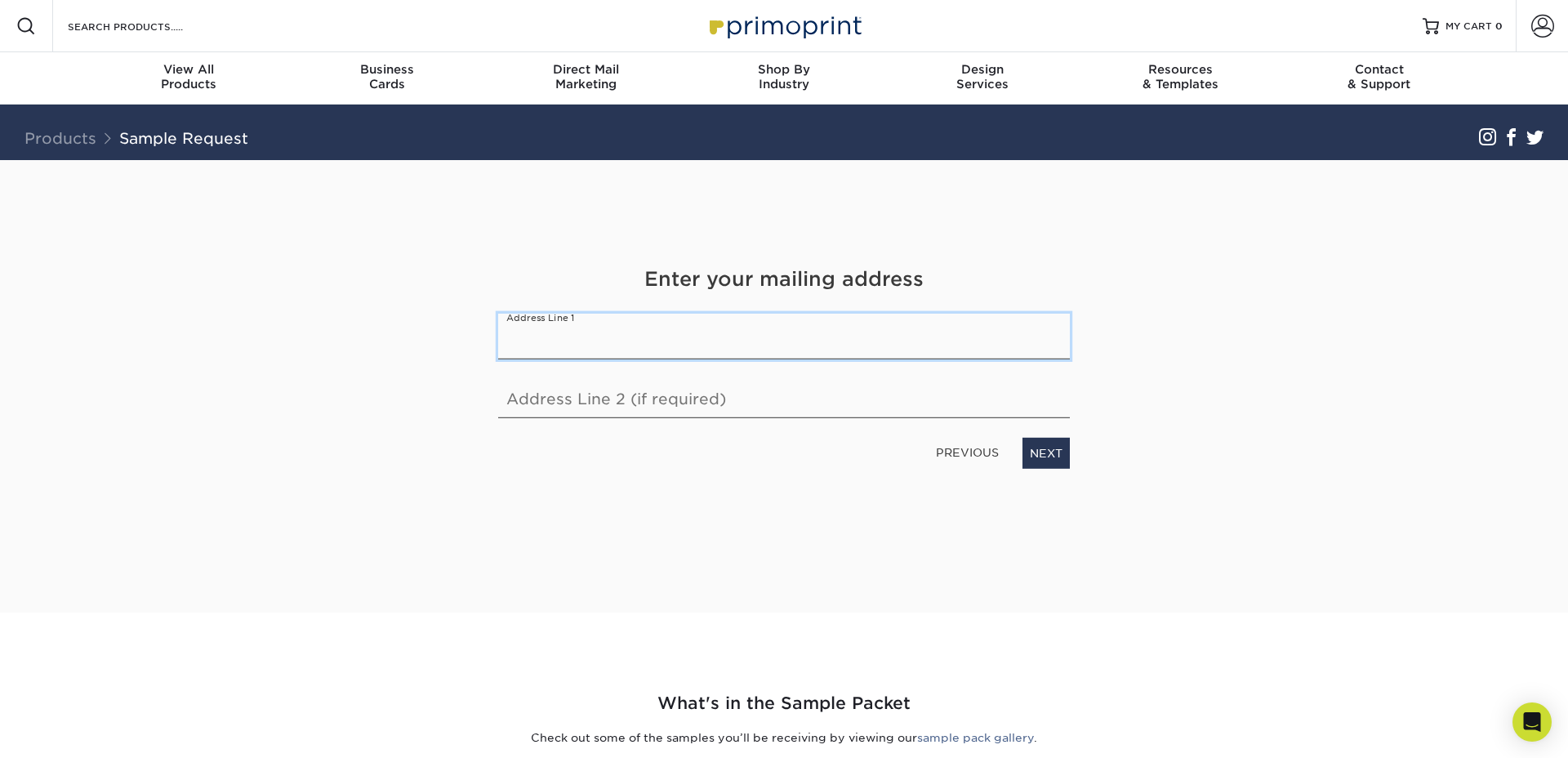
click at [564, 333] on input "text" at bounding box center [784, 337] width 572 height 45
type input "[STREET_ADDRESS]"
click at [602, 396] on input "text" at bounding box center [784, 395] width 572 height 45
click at [1033, 454] on link "NEXT" at bounding box center [1046, 453] width 47 height 31
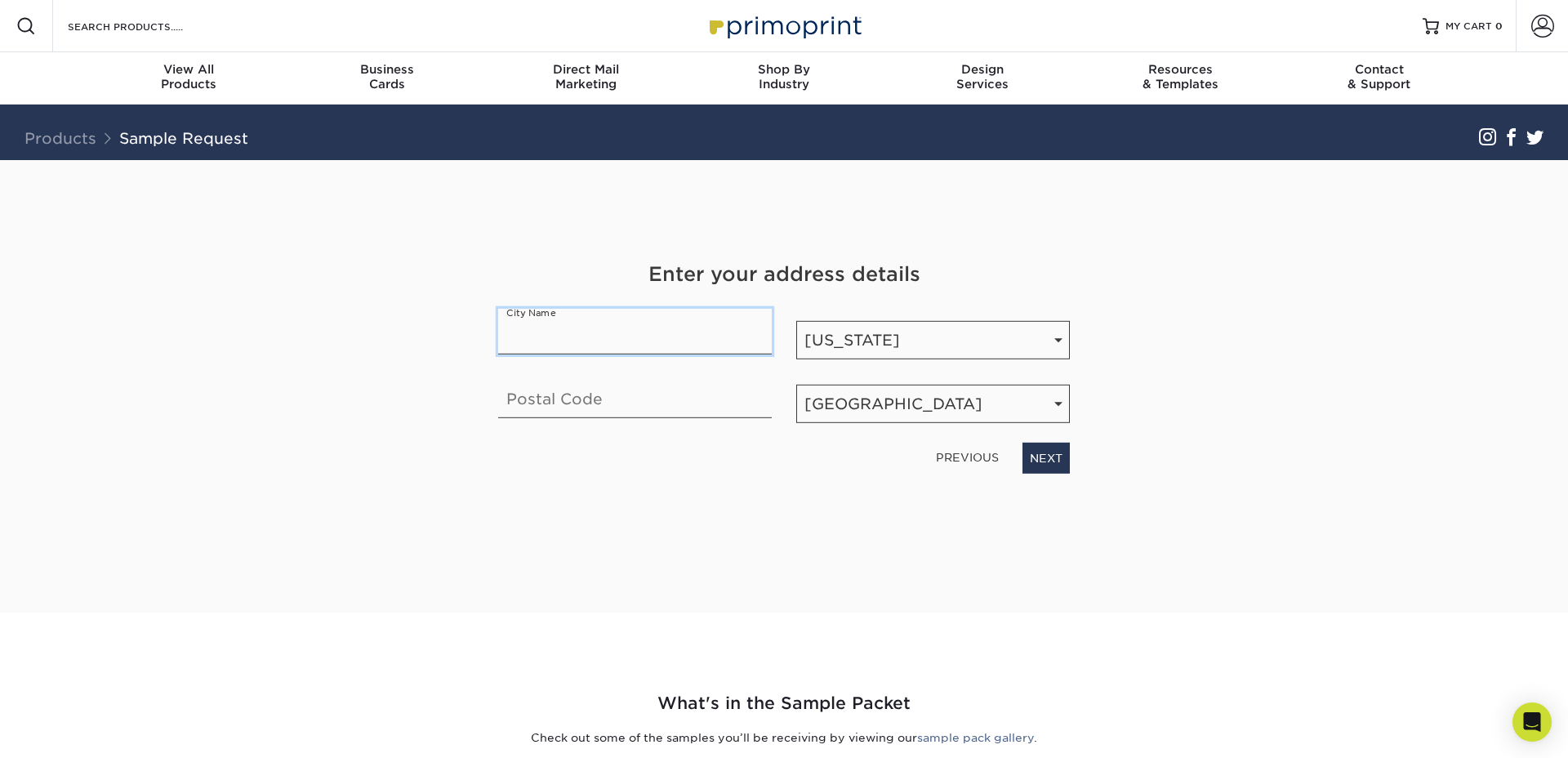
click at [537, 349] on input "text" at bounding box center [634, 331] width 273 height 45
type input "Mansfield"
type input "44902"
click at [1054, 458] on link "NEXT" at bounding box center [1046, 458] width 47 height 31
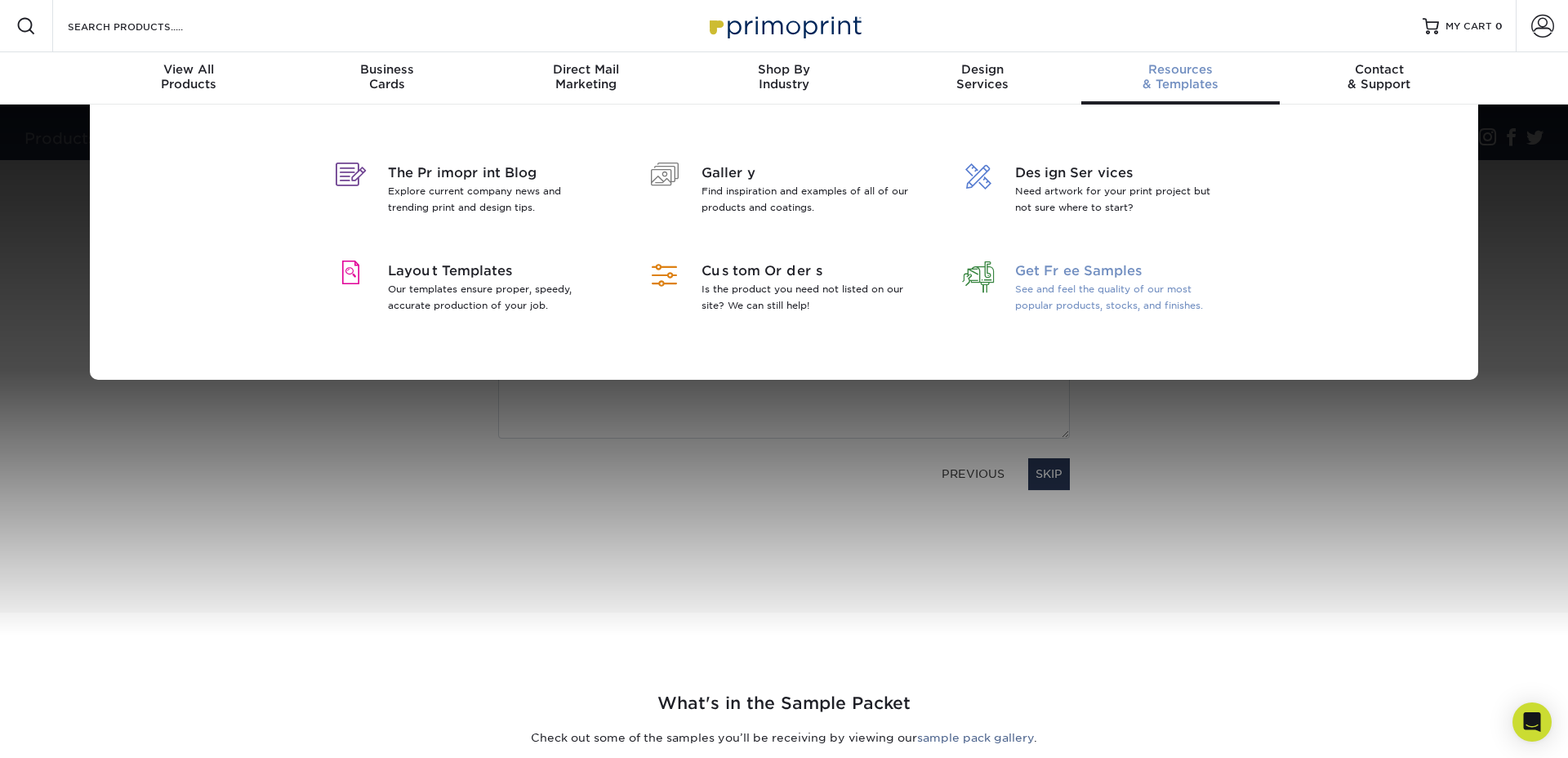
click at [1014, 279] on div at bounding box center [978, 290] width 74 height 59
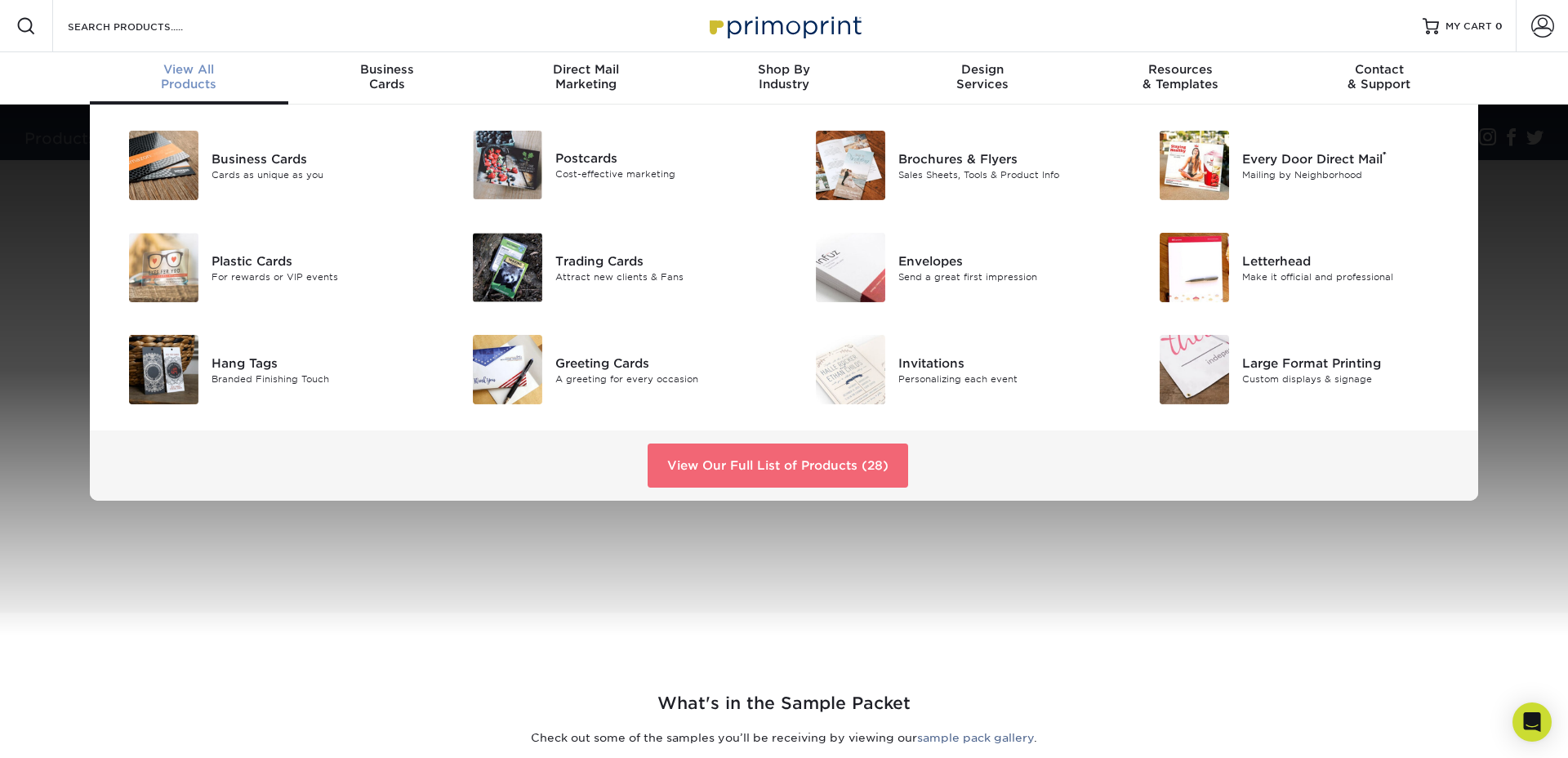
click at [805, 462] on link "View Our Full List of Products (28)" at bounding box center [778, 466] width 260 height 44
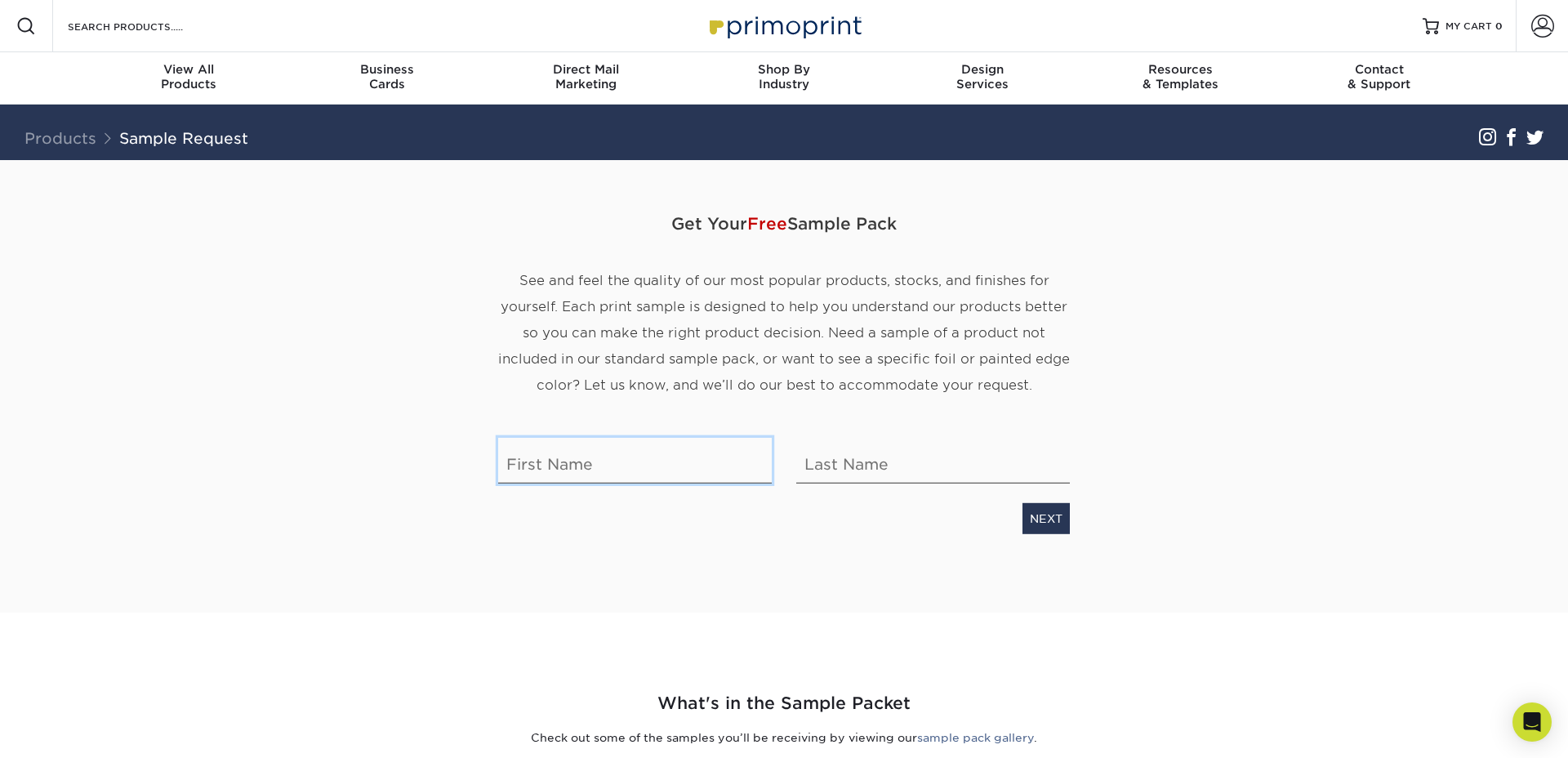
click at [569, 462] on input "text" at bounding box center [634, 460] width 273 height 45
type input "[PERSON_NAME]"
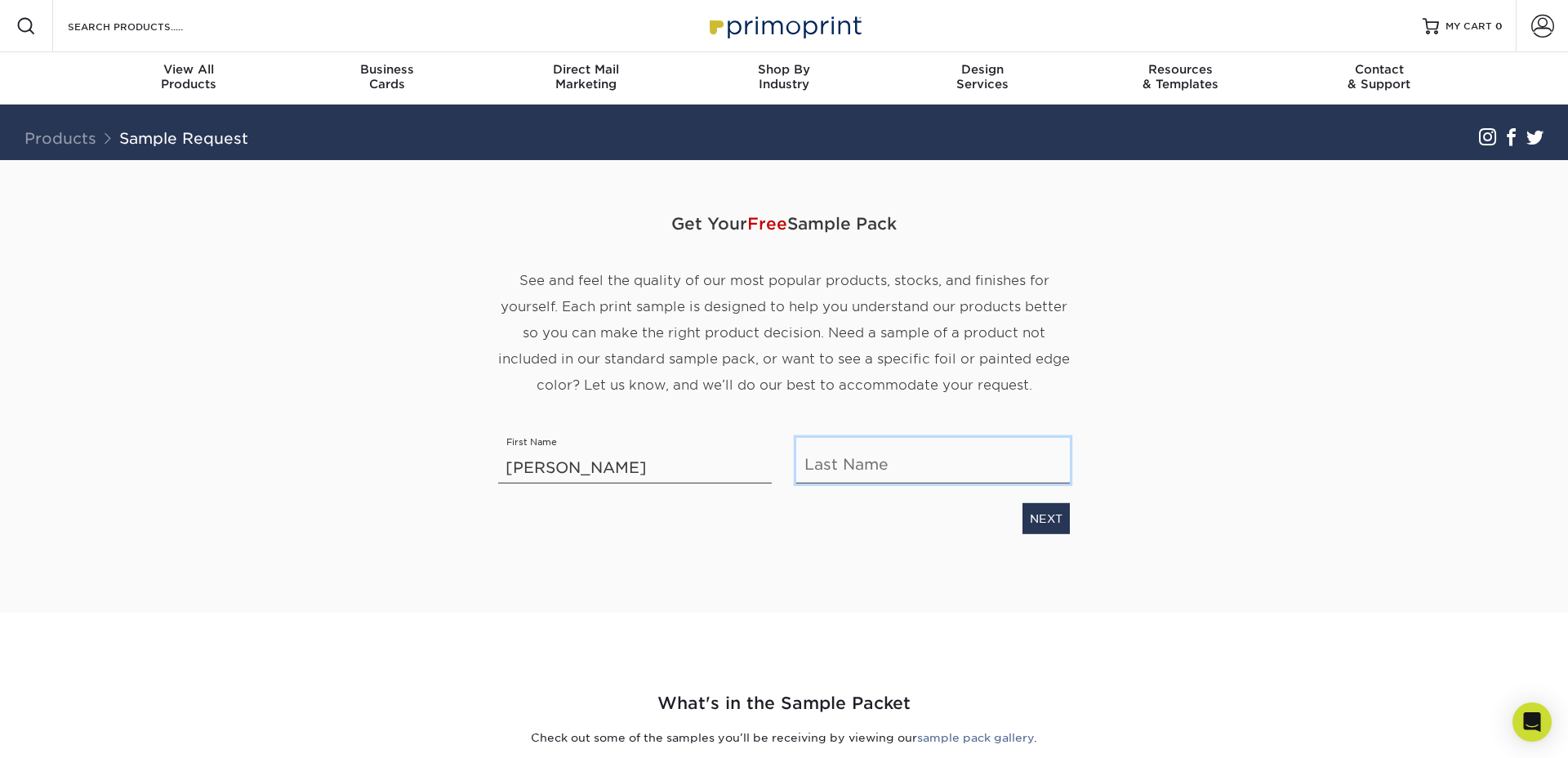
type input "[PERSON_NAME]"
click at [1023, 515] on link "NEXT" at bounding box center [1046, 518] width 47 height 31
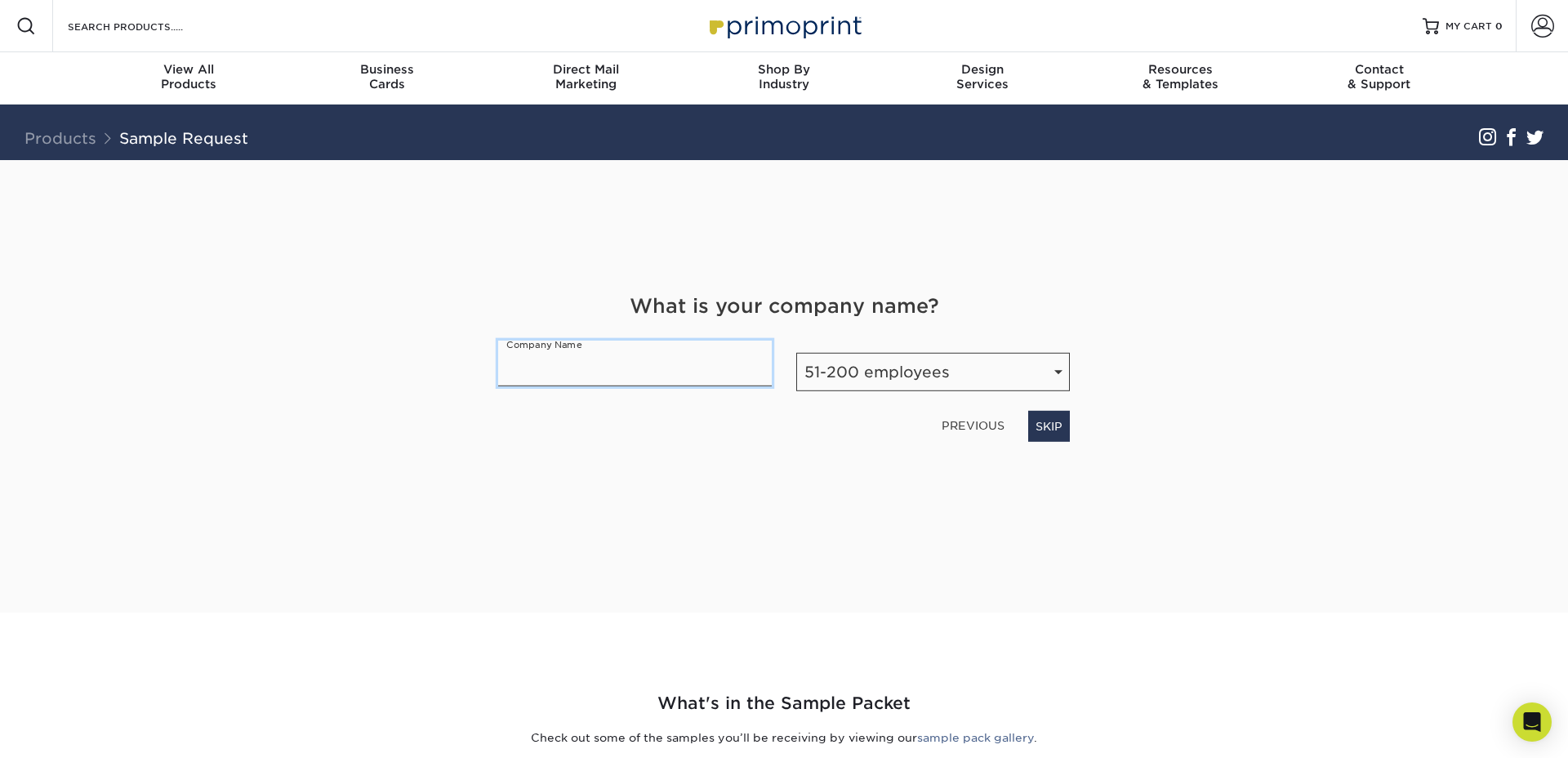
click at [602, 379] on input "text" at bounding box center [634, 363] width 273 height 45
type input "The Ideal Electric Co"
click at [1041, 433] on link "NEXT" at bounding box center [1046, 427] width 47 height 31
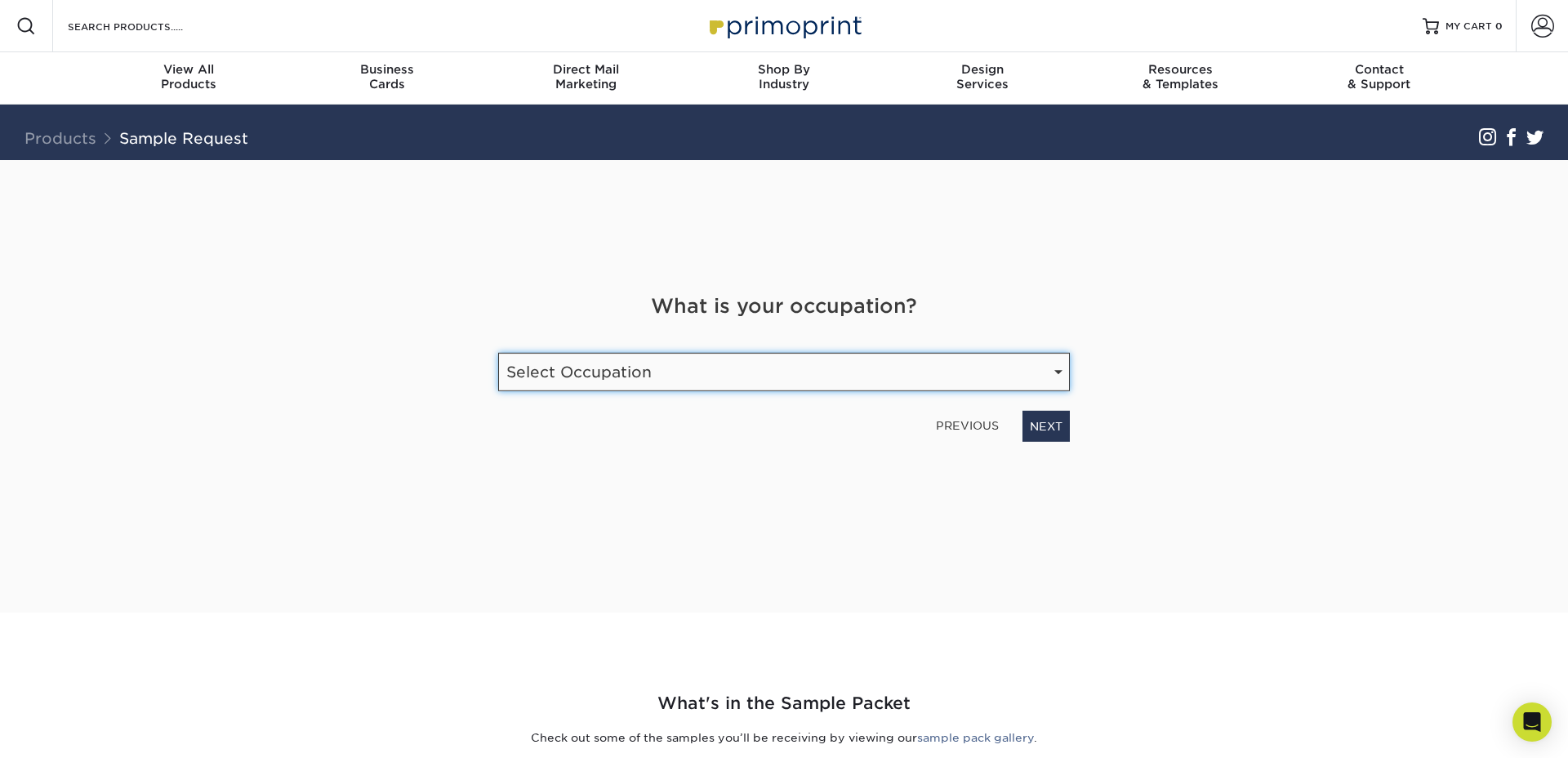
click at [641, 375] on select "Select Occupation Agency Automotive Blogger Cleaning Services Construction Educ…" at bounding box center [784, 372] width 572 height 38
click at [498, 353] on select "Select Occupation Agency Automotive Blogger Cleaning Services Construction Educ…" at bounding box center [784, 372] width 572 height 38
click at [633, 392] on div "What is your occupation? Occupation Select Occupation Agency Automotive Blogger…" at bounding box center [783, 367] width 596 height 151
click at [637, 387] on select "Select Occupation Agency Automotive Blogger Cleaning Services Construction Educ…" at bounding box center [784, 372] width 572 height 38
select select "Marketing"
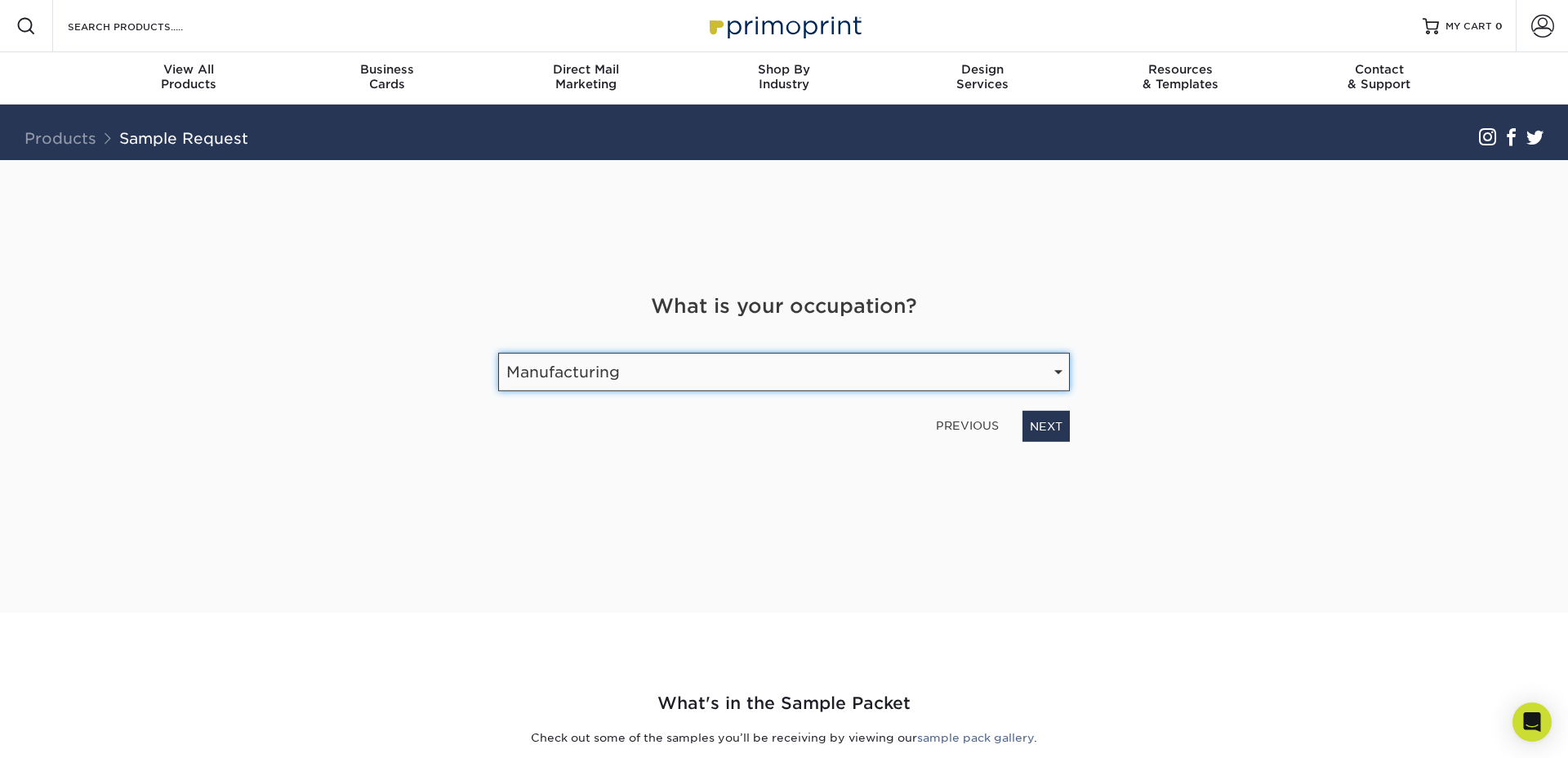
click at [498, 353] on select "Select Occupation Agency Automotive Blogger Cleaning Services Construction Educ…" at bounding box center [784, 372] width 572 height 38
click at [1031, 426] on link "NEXT" at bounding box center [1046, 427] width 47 height 31
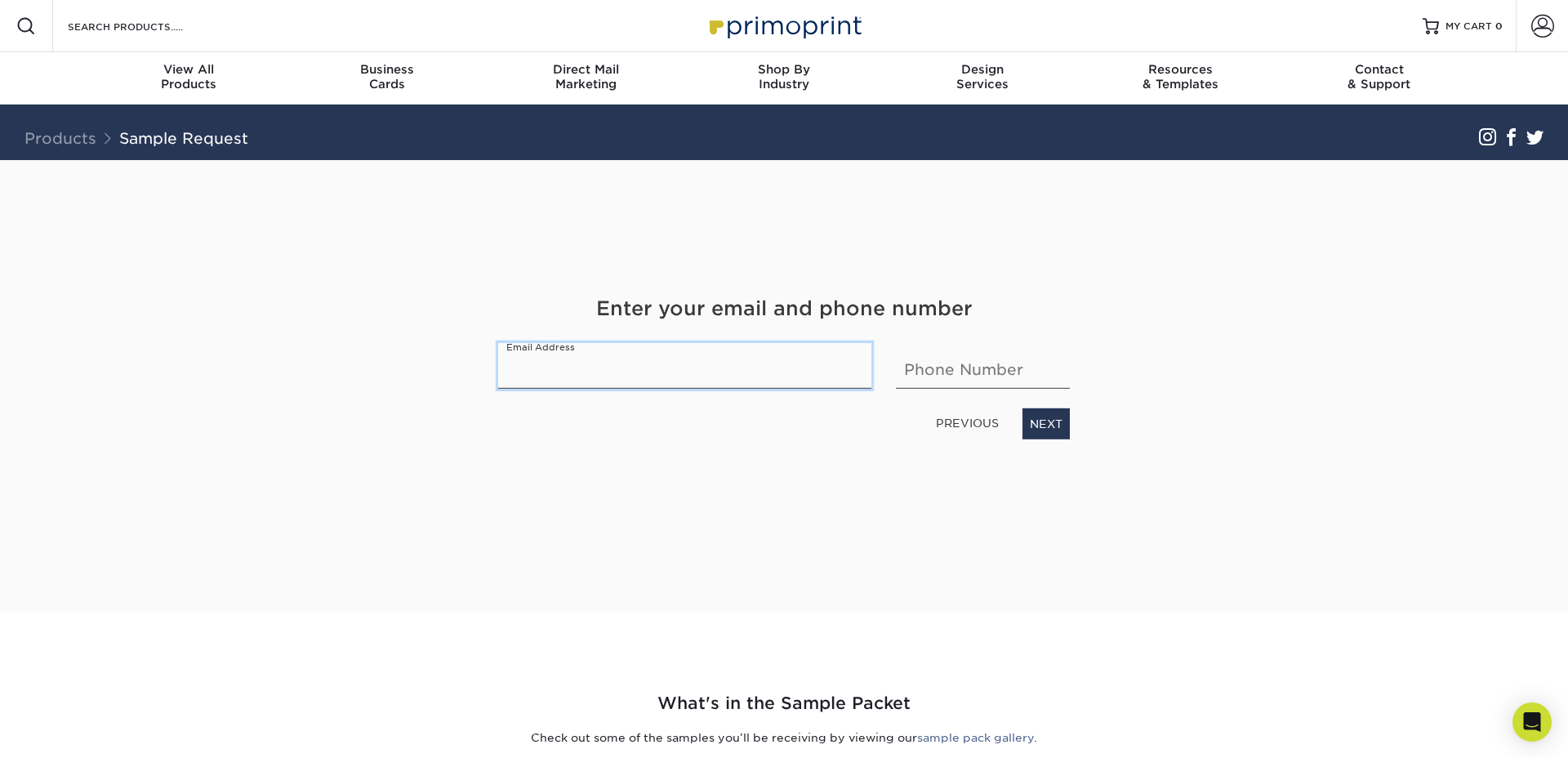
click at [660, 379] on input "email" at bounding box center [684, 366] width 373 height 45
type input "morgan.frederick@theidealelectric.com"
type input "4195203302"
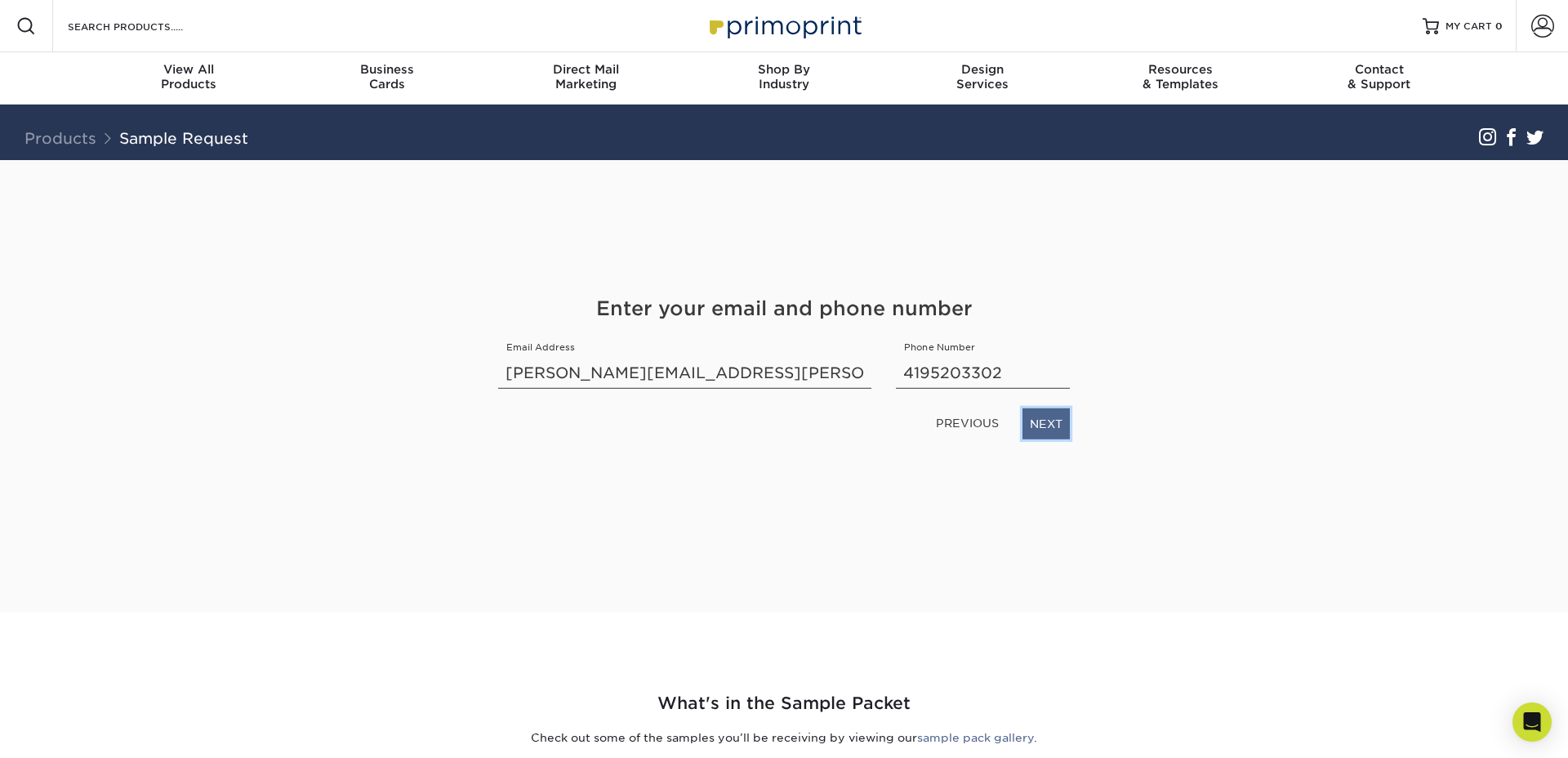
click at [1054, 425] on link "NEXT" at bounding box center [1046, 424] width 47 height 31
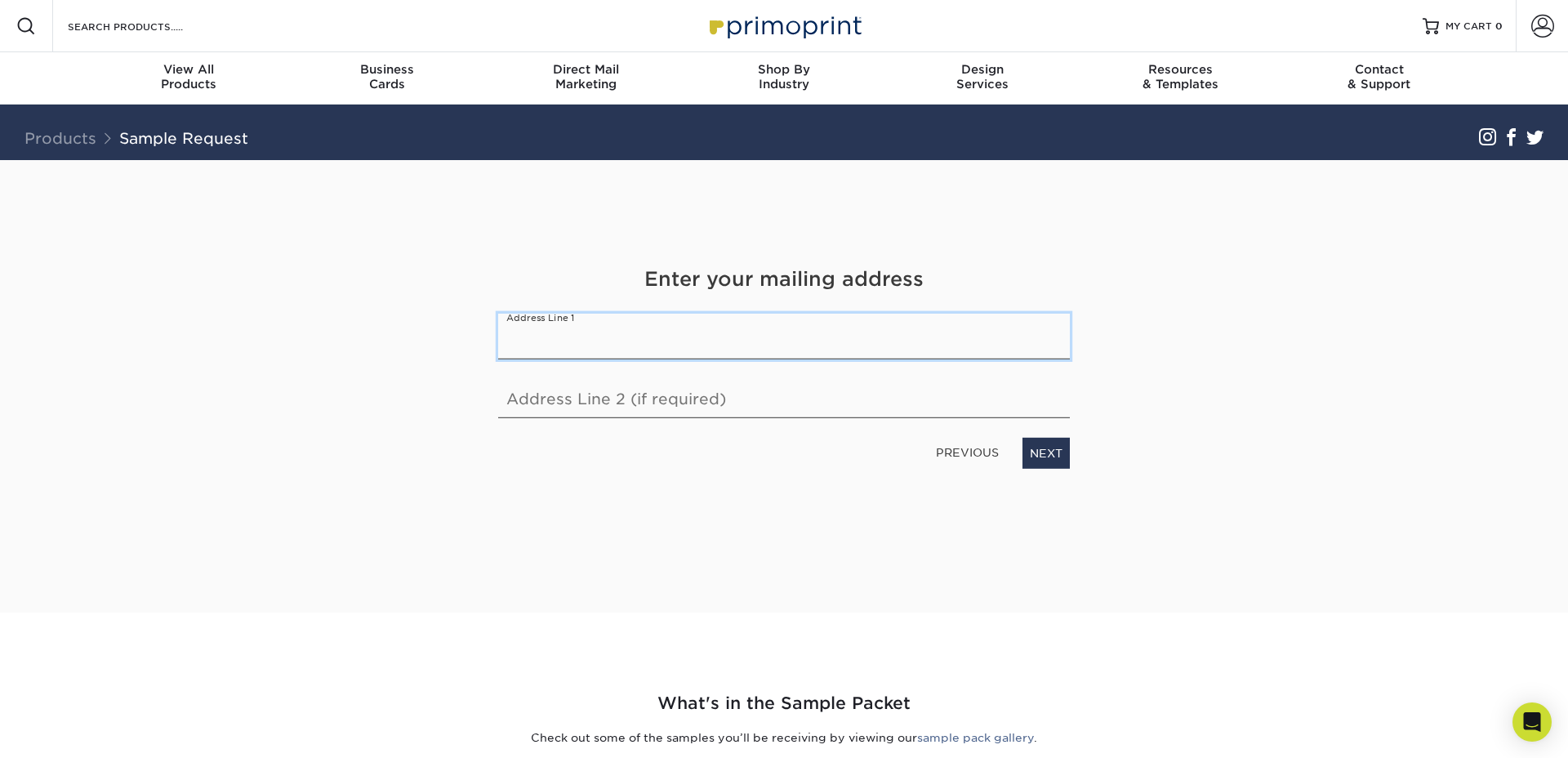
click at [578, 322] on input "text" at bounding box center [784, 337] width 572 height 45
type input "330 E 1st St"
click at [1054, 459] on link "NEXT" at bounding box center [1046, 453] width 47 height 31
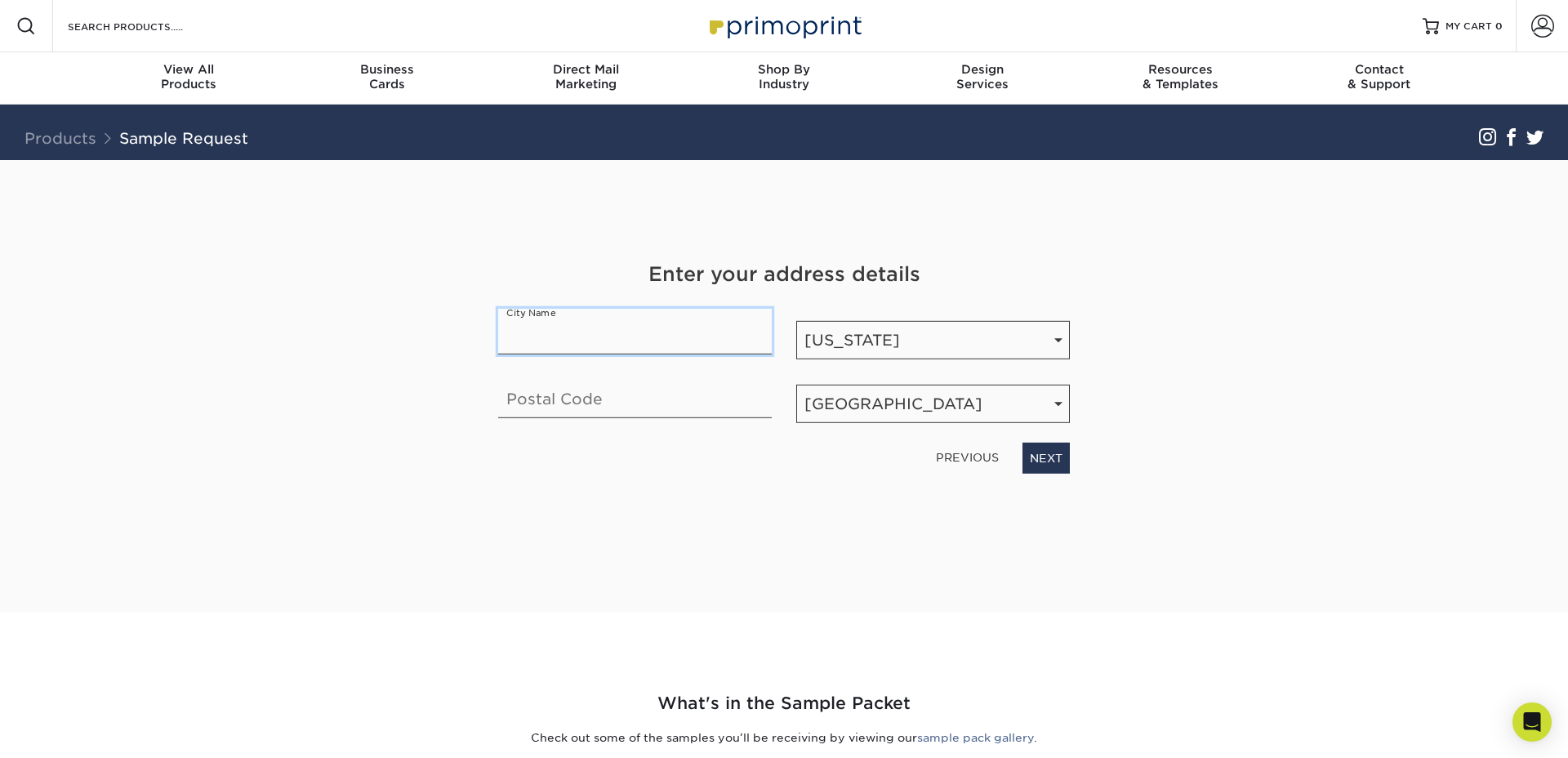
click at [590, 347] on input "text" at bounding box center [634, 331] width 273 height 45
type input "Mansfield"
type input "44902"
click at [1031, 452] on link "NEXT" at bounding box center [1046, 458] width 47 height 31
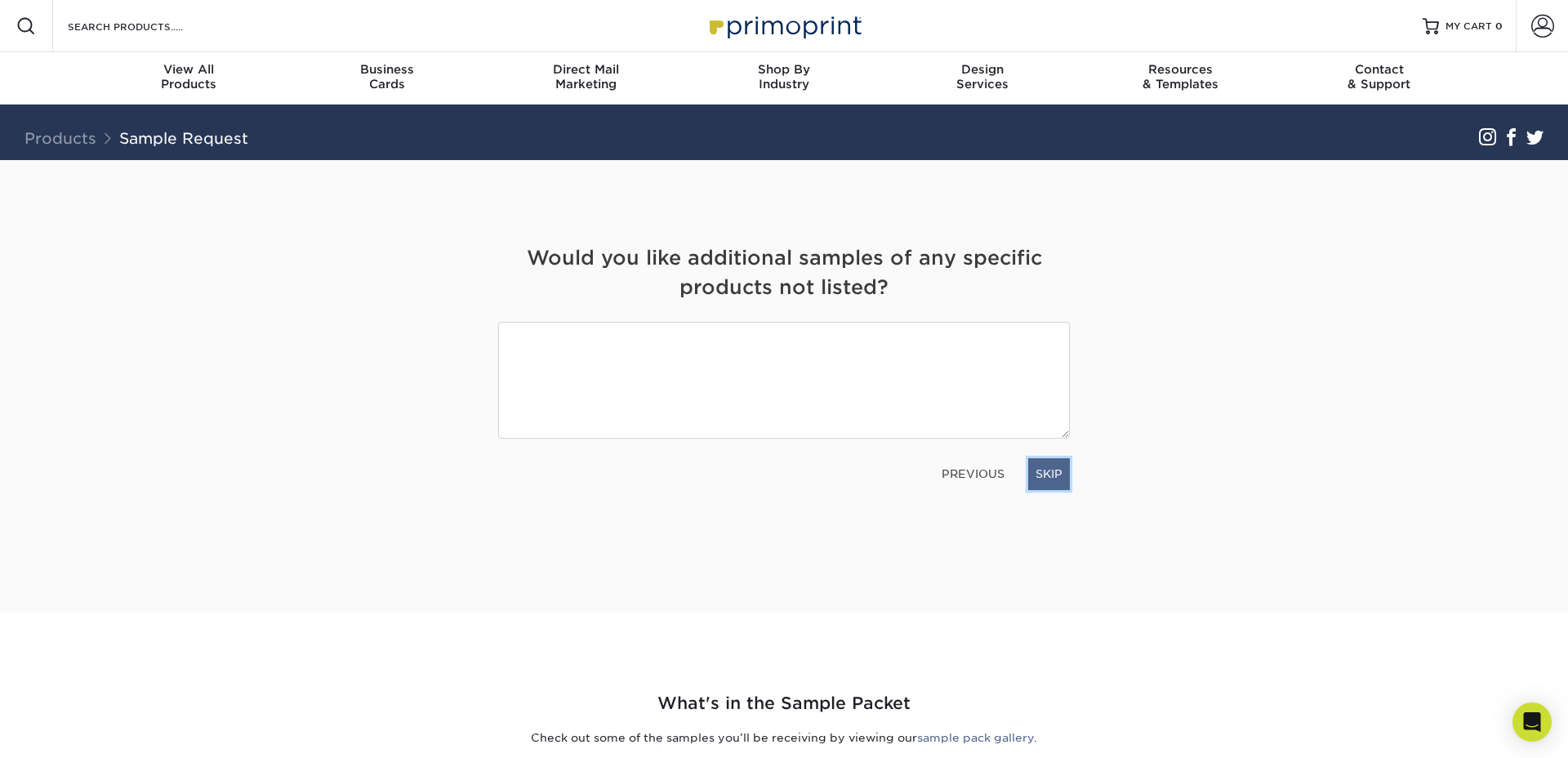
click at [1045, 473] on link "SKIP" at bounding box center [1049, 474] width 42 height 31
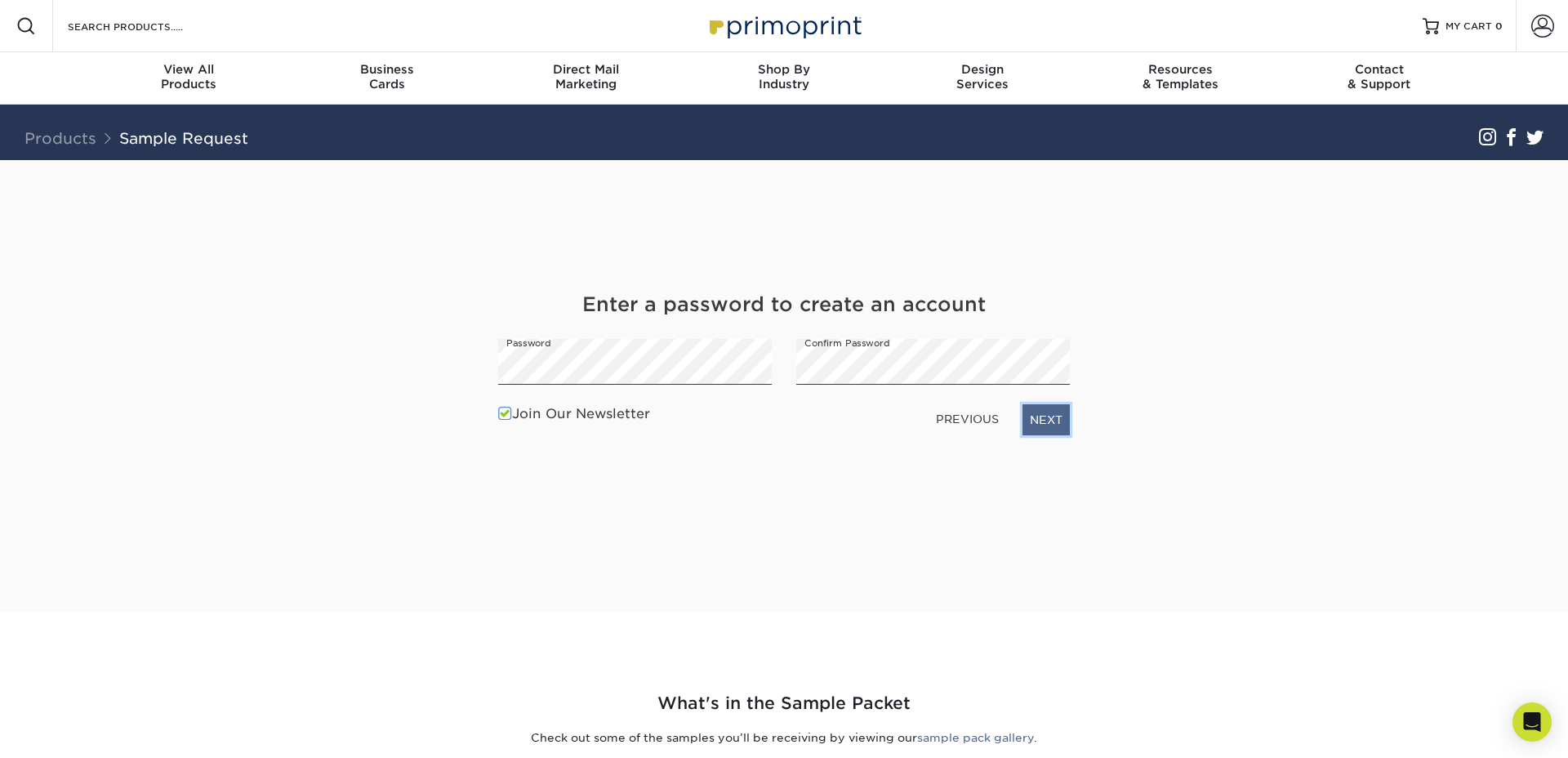
click at [1044, 418] on link "NEXT" at bounding box center [1046, 419] width 47 height 31
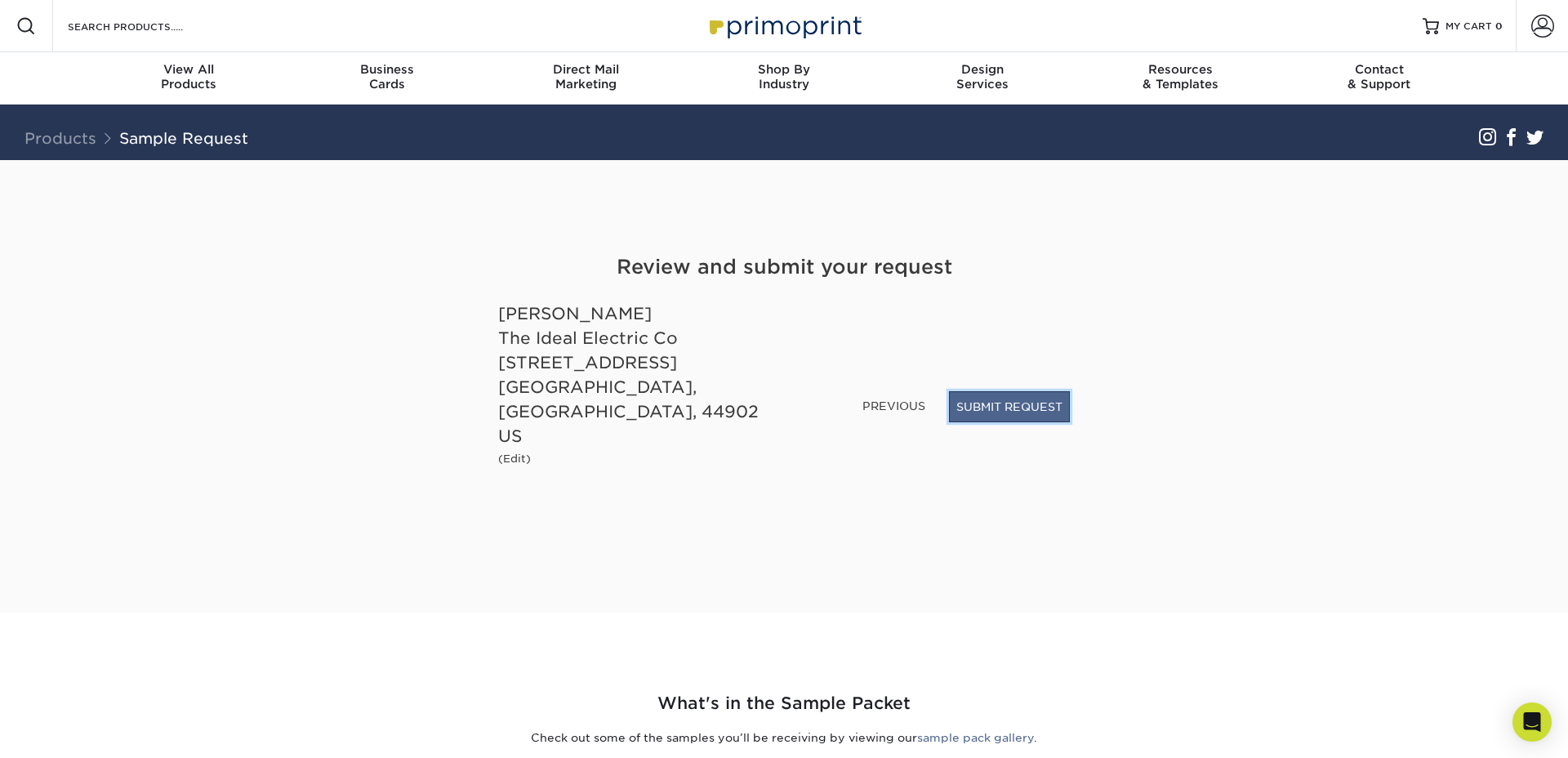
click at [1014, 422] on button "SUBMIT REQUEST" at bounding box center [1009, 407] width 121 height 31
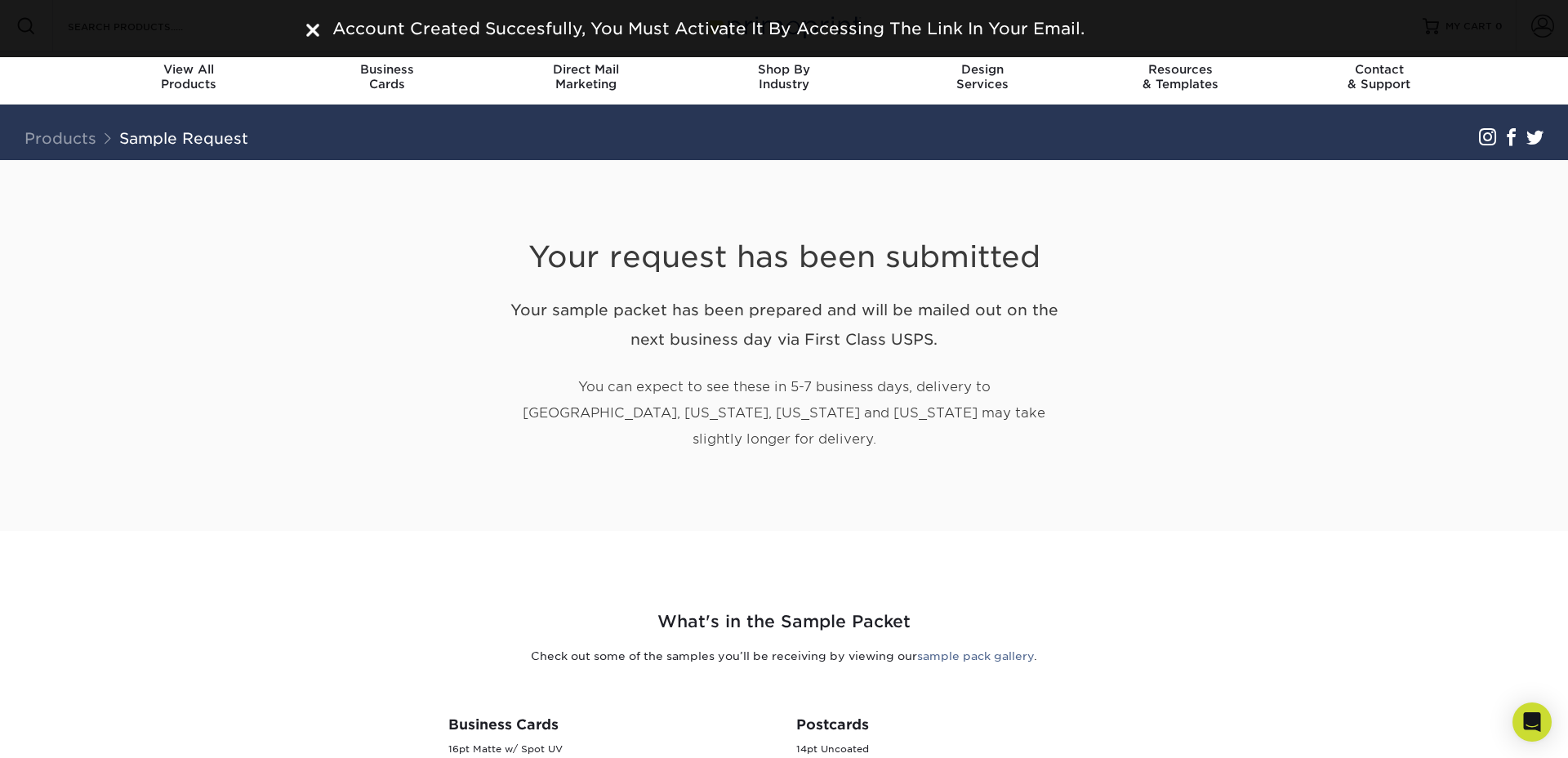
click at [1281, 448] on section "Your request has been submitted Your sample packet has been prepared and will b…" at bounding box center [784, 345] width 1568 height 371
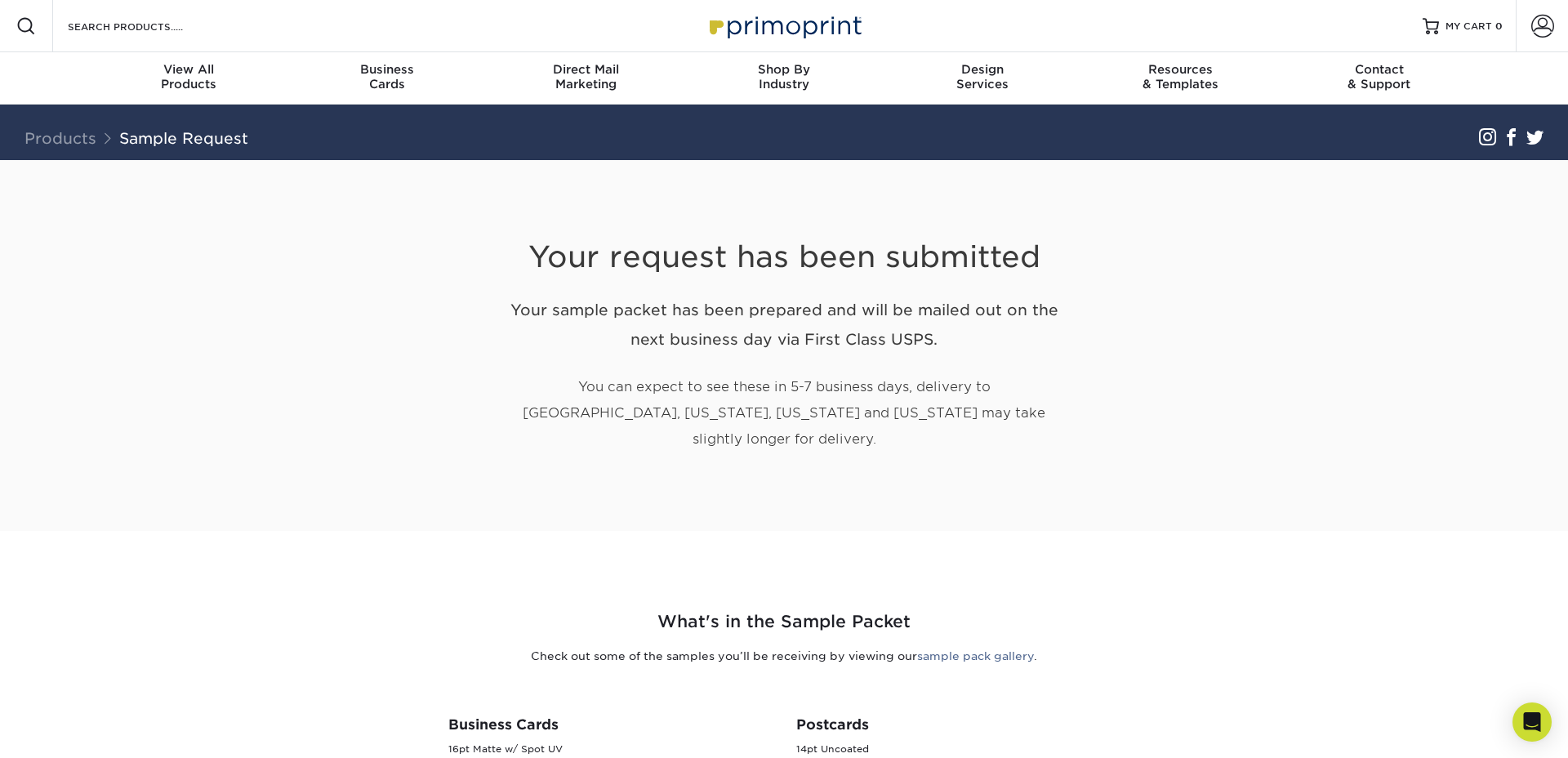
click at [1263, 317] on div "Your request has been submitted Your sample packet has been prepared and will b…" at bounding box center [784, 345] width 980 height 371
